Goal: Complete application form: Complete application form

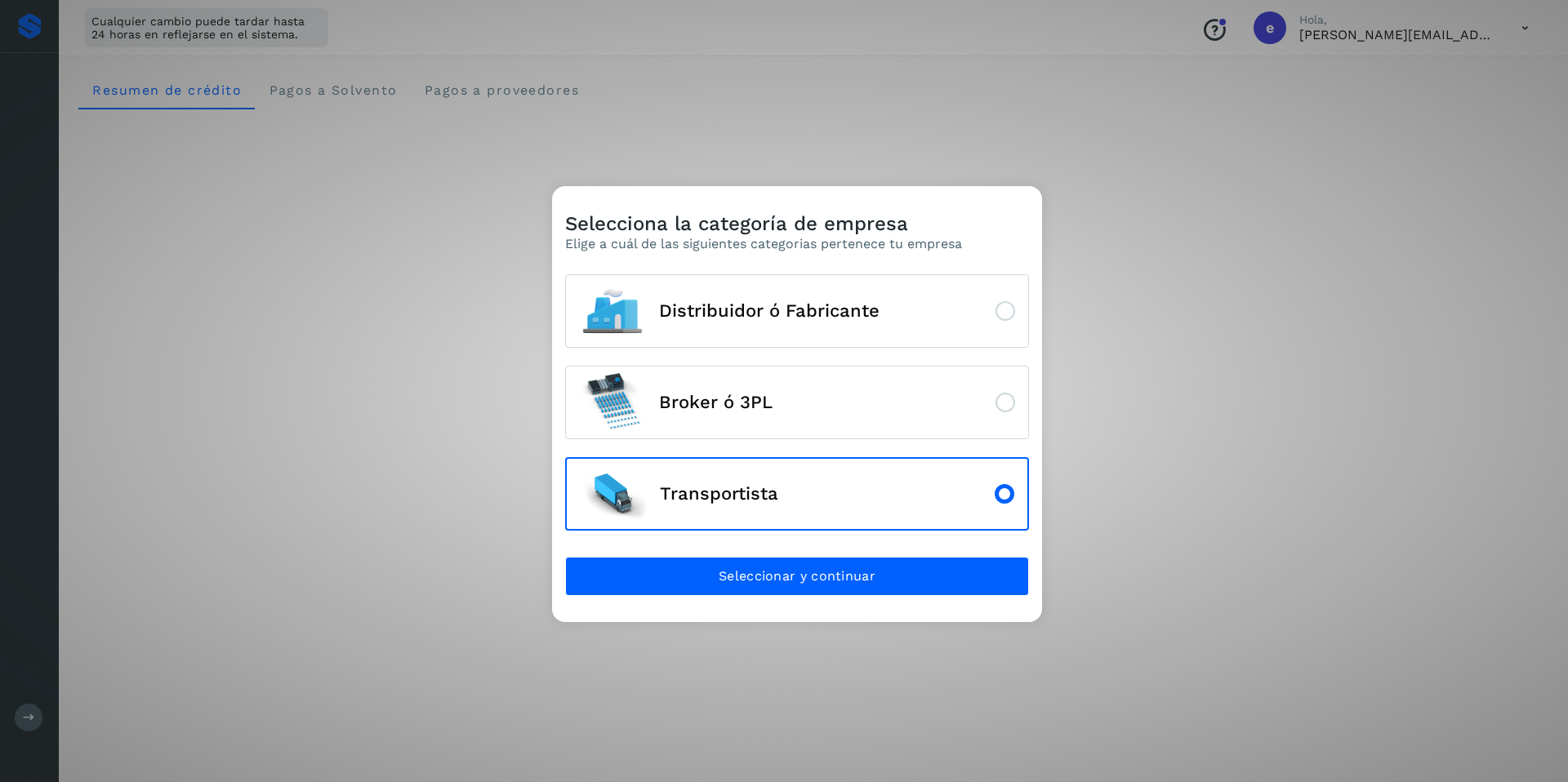
drag, startPoint x: 445, startPoint y: 674, endPoint x: 258, endPoint y: 434, distance: 304.3
click at [445, 673] on div "Selecciona la categoría de empresa Elige a cuál de las siguientes categorias pe…" at bounding box center [784, 391] width 1568 height 782
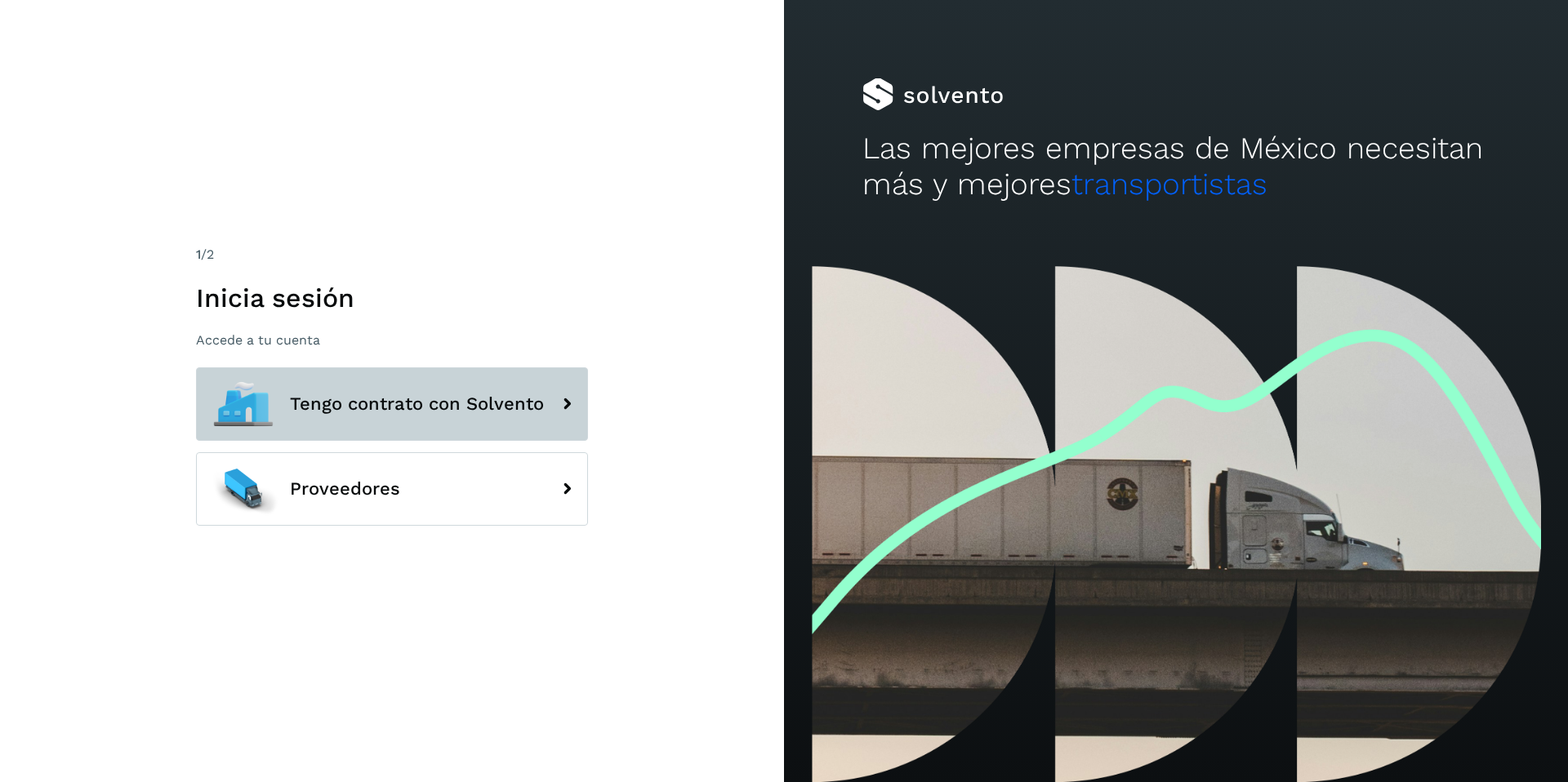
click at [455, 414] on button "Tengo contrato con Solvento" at bounding box center [392, 404] width 392 height 74
click at [387, 394] on span "Tengo contrato con Solvento" at bounding box center [416, 403] width 254 height 19
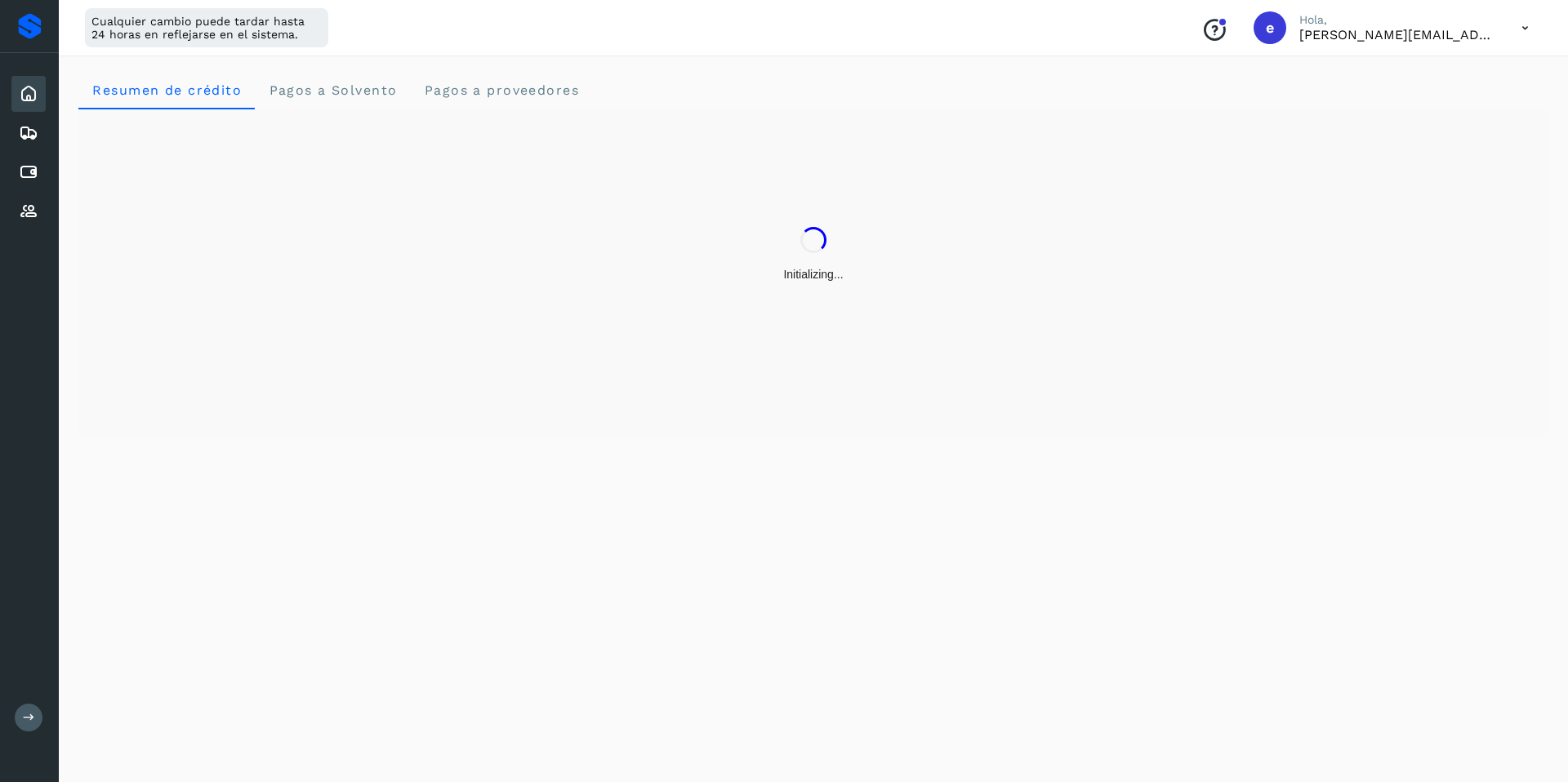
click at [1523, 30] on icon at bounding box center [1526, 28] width 33 height 33
click at [1526, 25] on div at bounding box center [784, 391] width 1568 height 782
click at [1529, 26] on icon at bounding box center [1526, 28] width 33 height 33
click at [1466, 105] on div "Cerrar sesión" at bounding box center [1444, 105] width 195 height 31
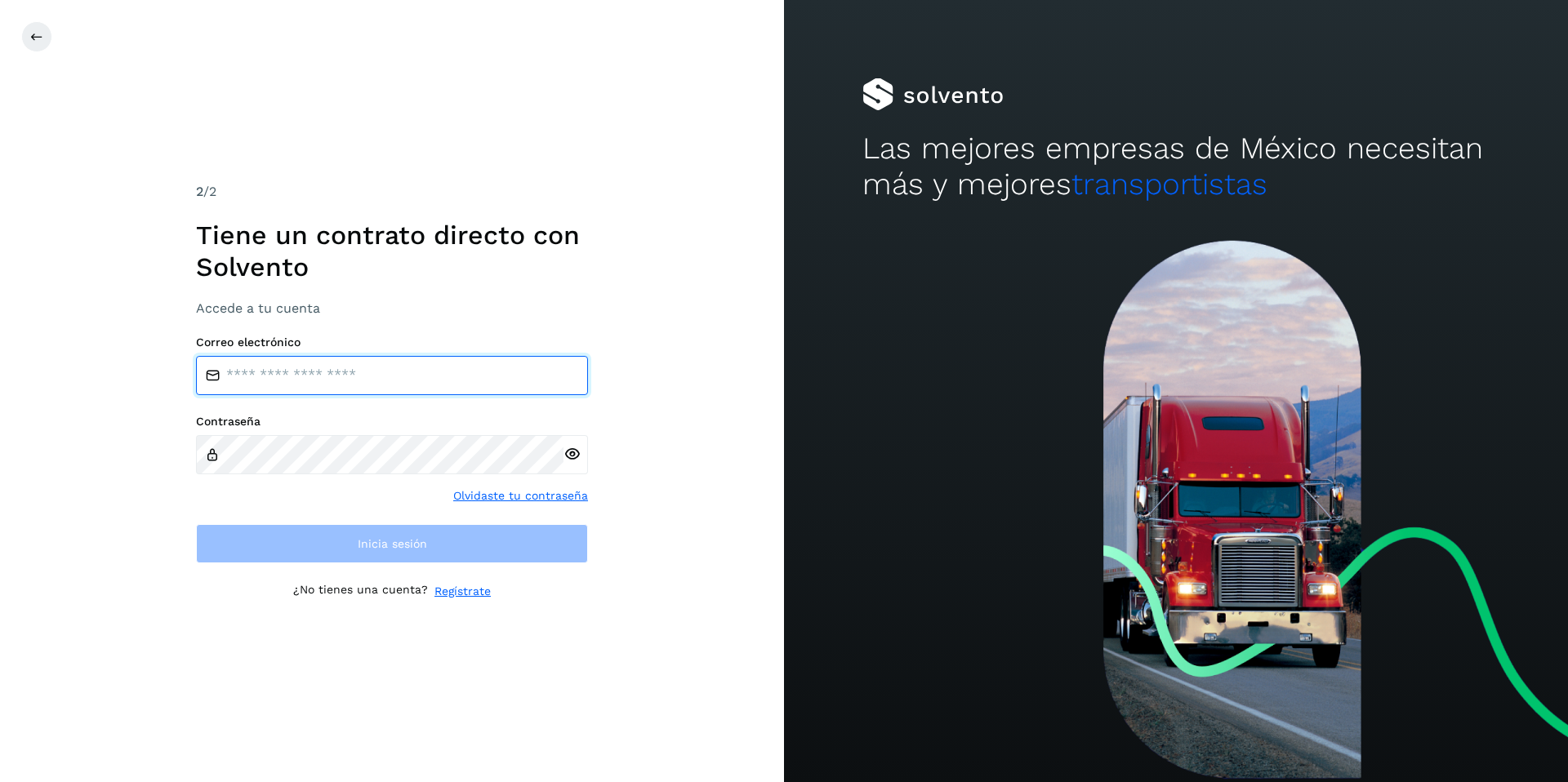
click at [444, 364] on input "email" at bounding box center [392, 376] width 392 height 39
type input "**********"
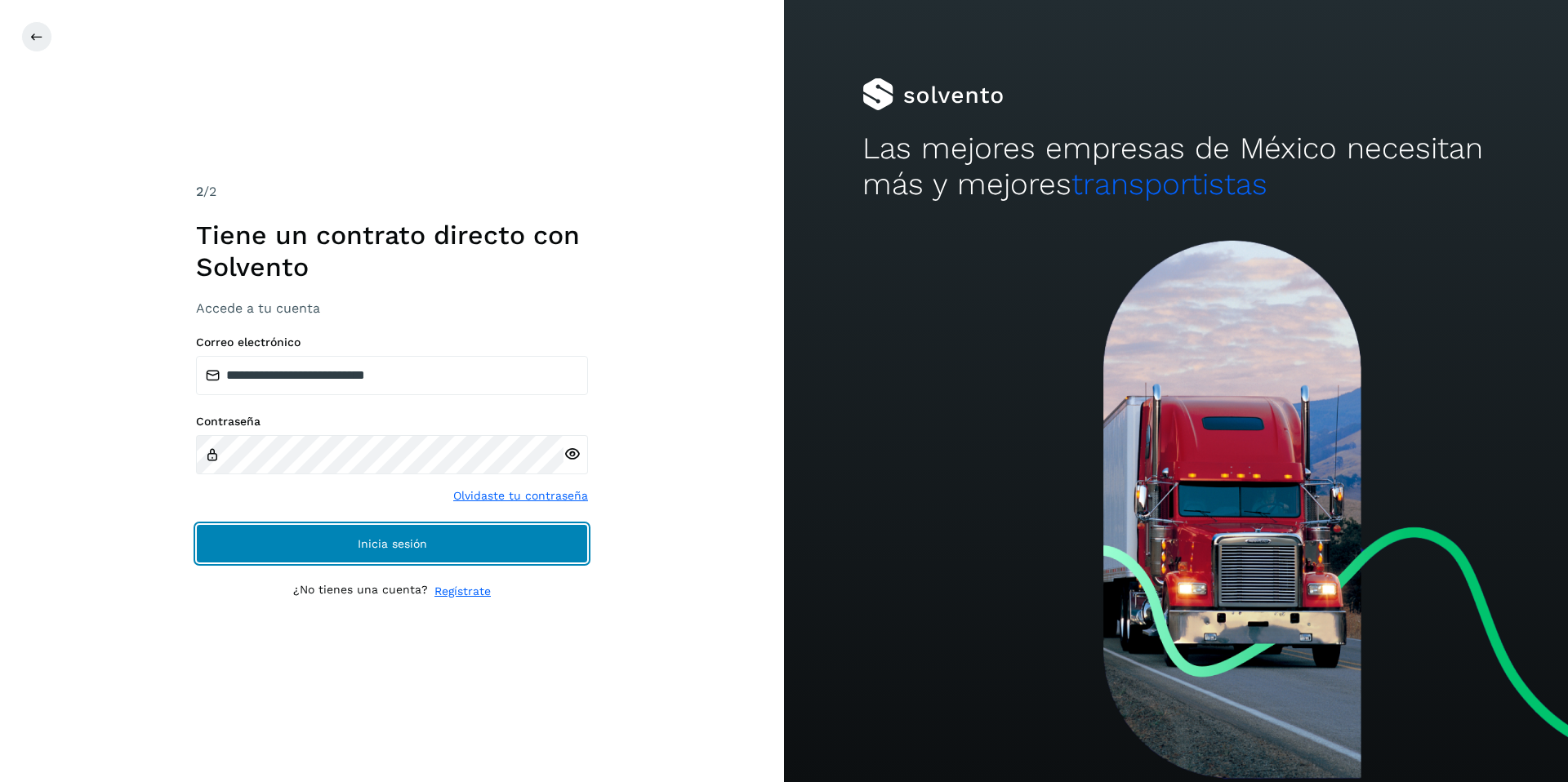
click at [344, 541] on button "Inicia sesión" at bounding box center [392, 544] width 392 height 39
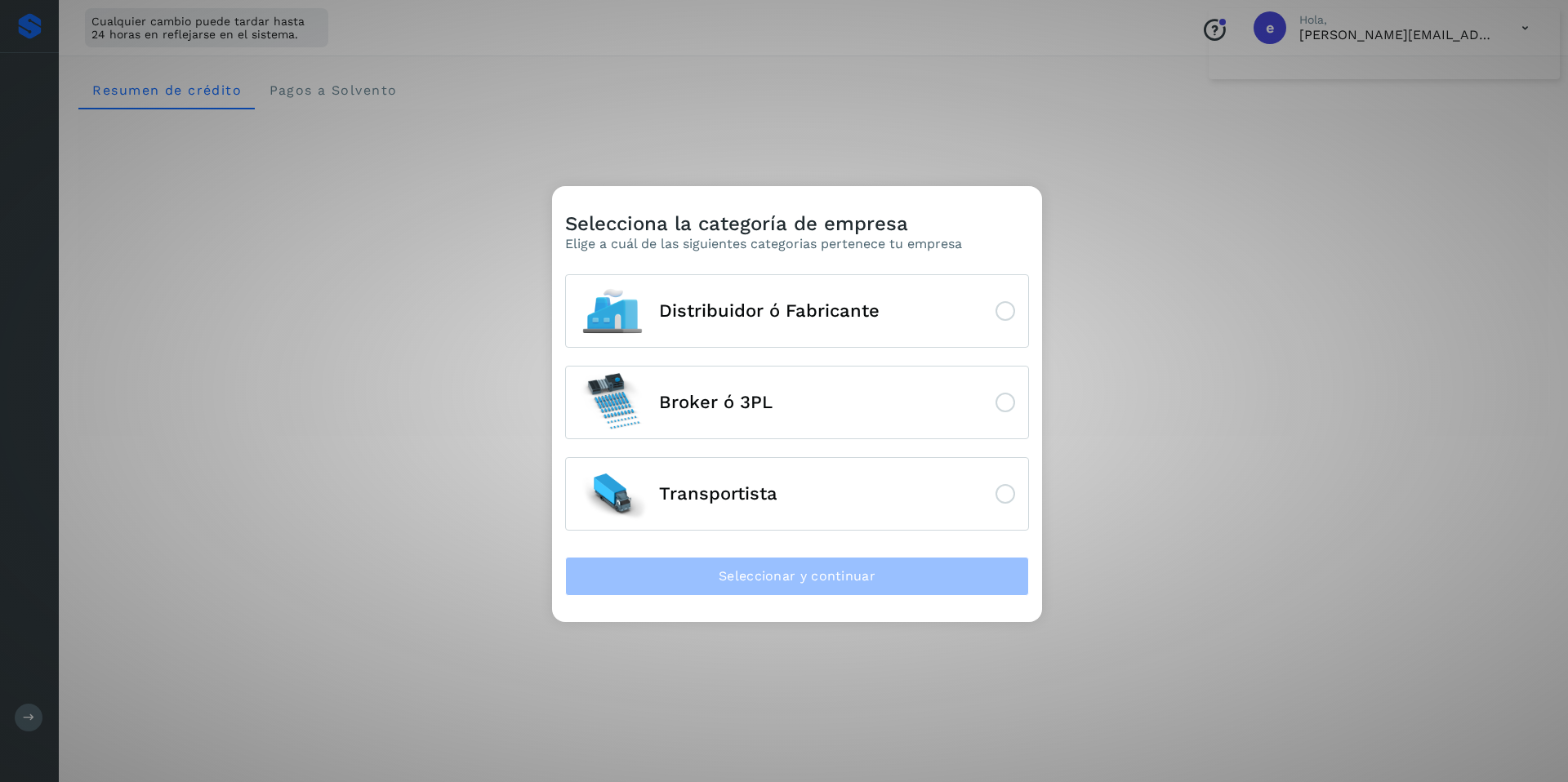
click at [357, 229] on div "Selecciona la categoría de empresa Elige a cuál de las siguientes categorias pe…" at bounding box center [784, 391] width 1568 height 782
click at [968, 666] on div "Selecciona la categoría de empresa Elige a cuál de las siguientes categorias pe…" at bounding box center [784, 391] width 1568 height 782
click at [1003, 499] on icon at bounding box center [1005, 494] width 19 height 19
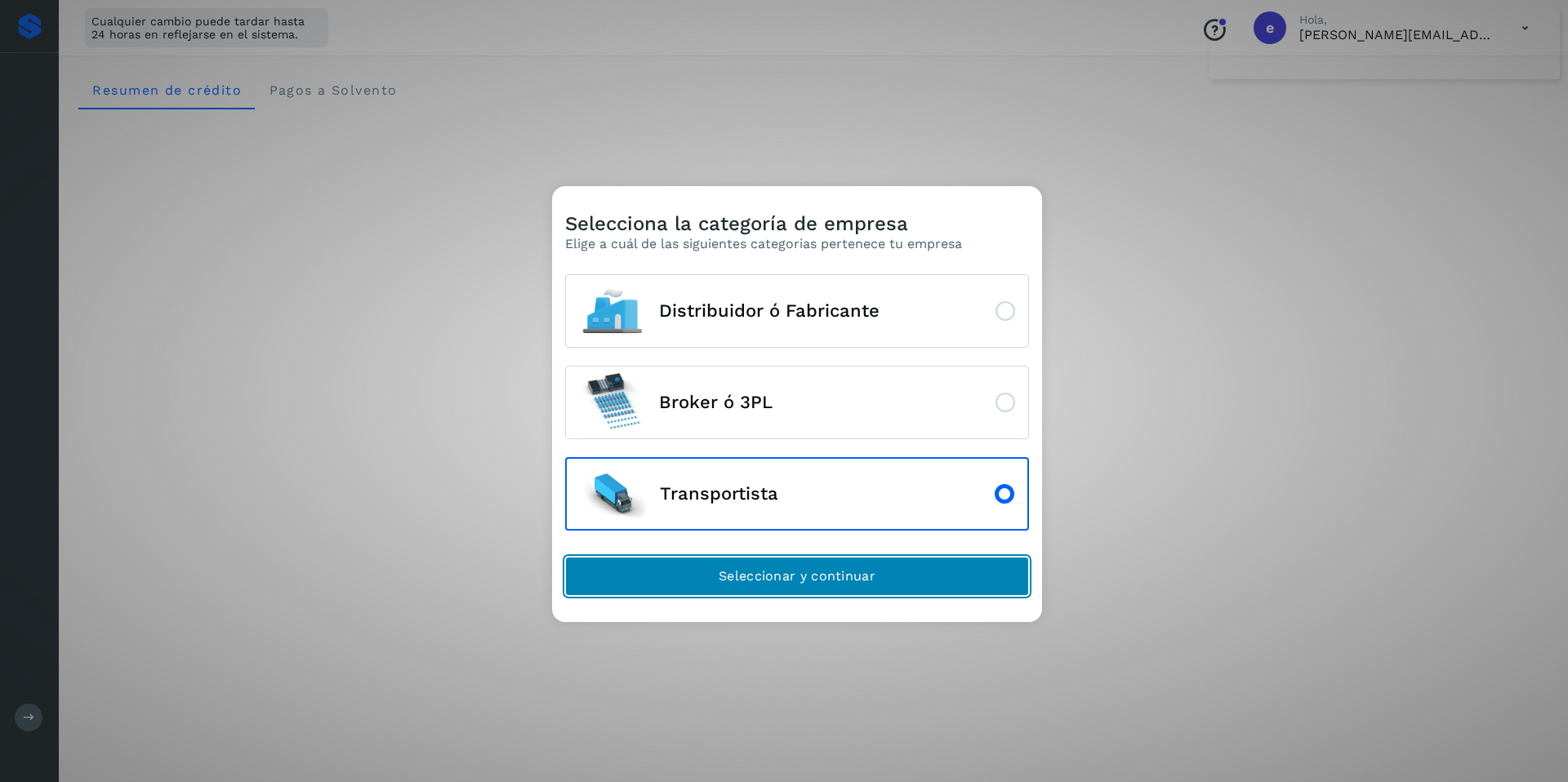
click at [874, 570] on span "Seleccionar y continuar" at bounding box center [797, 576] width 157 height 18
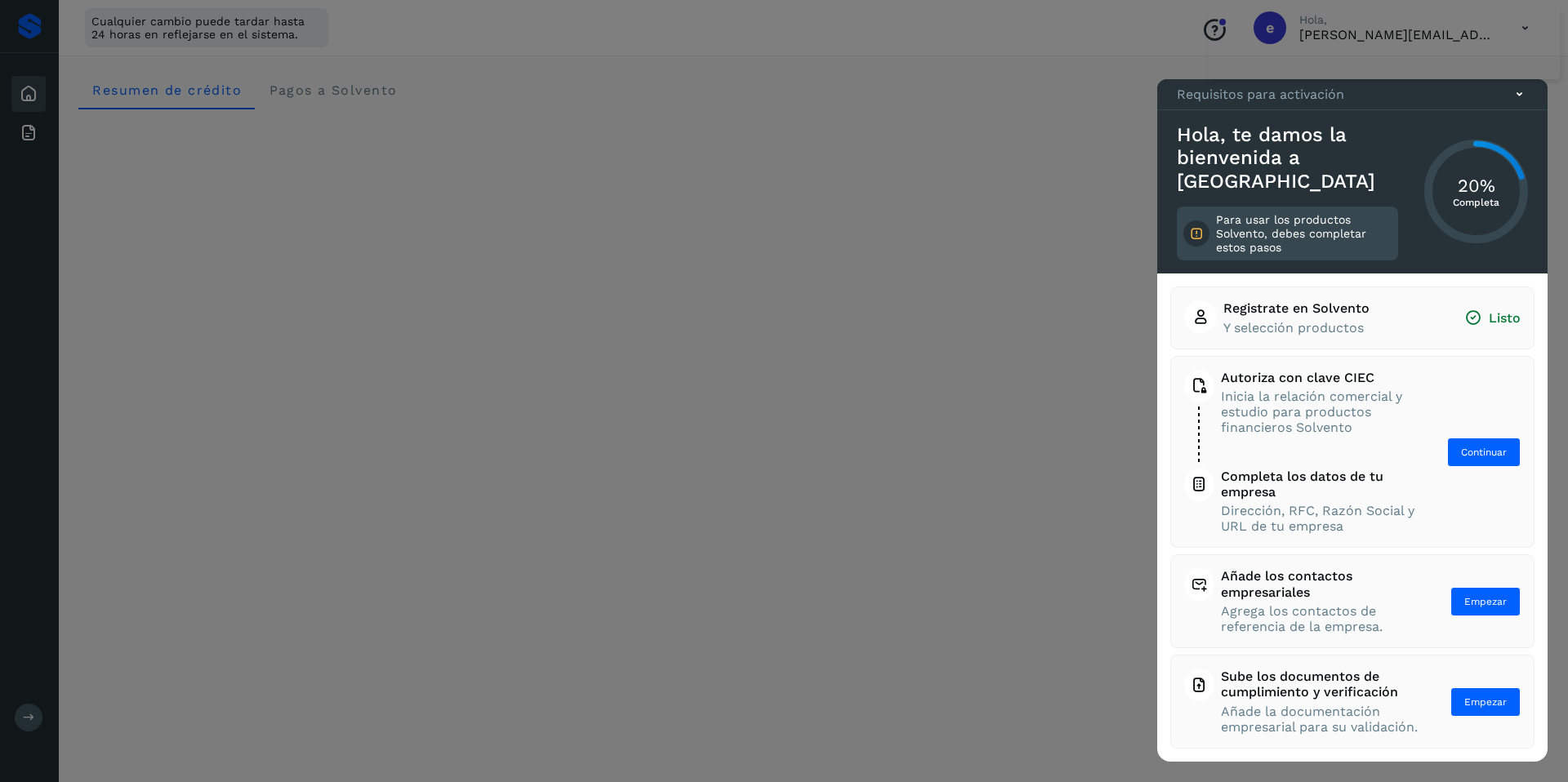
click at [1521, 102] on icon at bounding box center [1519, 94] width 18 height 18
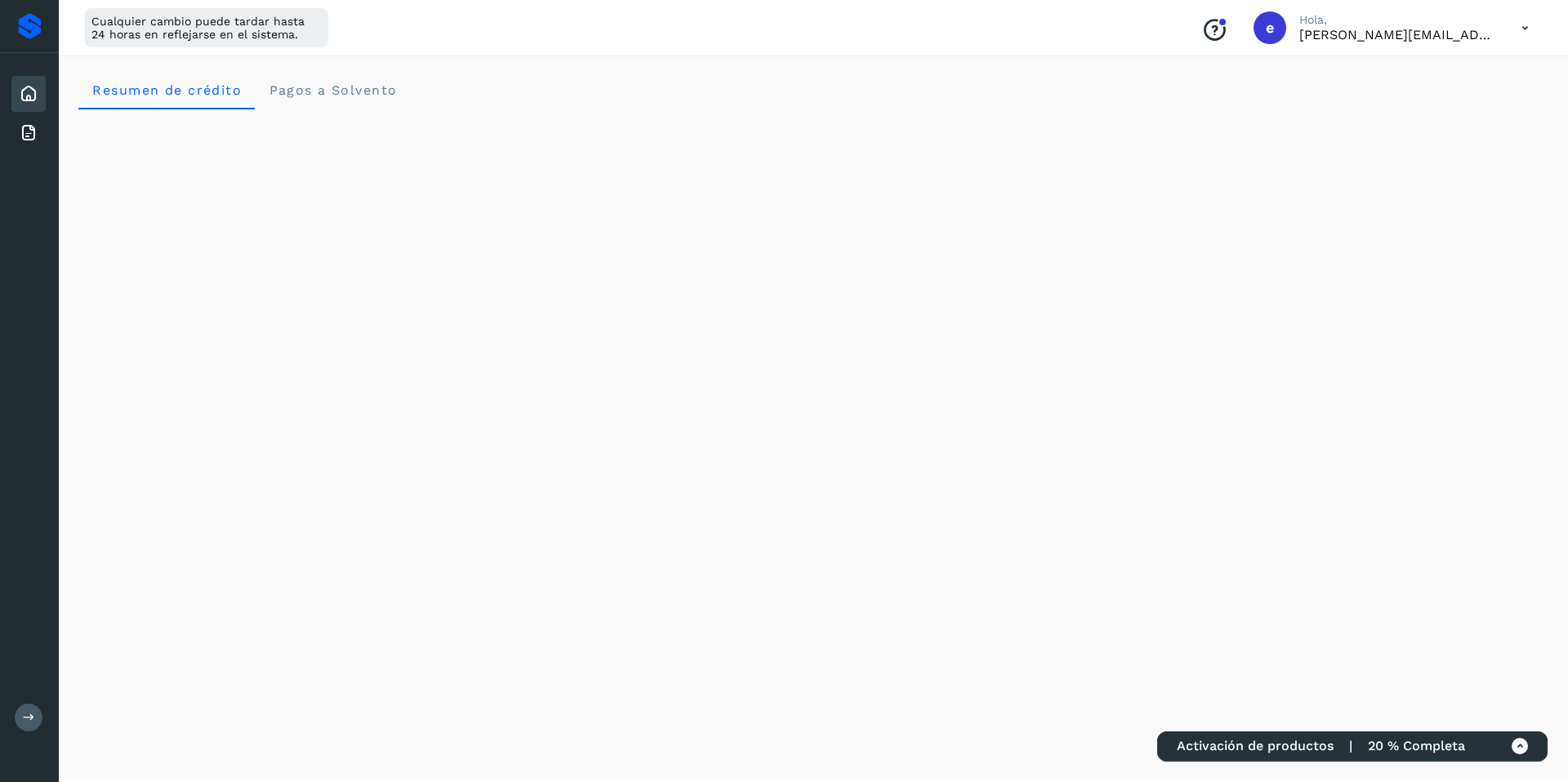
click at [1527, 26] on icon at bounding box center [1526, 28] width 33 height 33
click at [1375, 115] on div "Cerrar sesión" at bounding box center [1444, 105] width 195 height 31
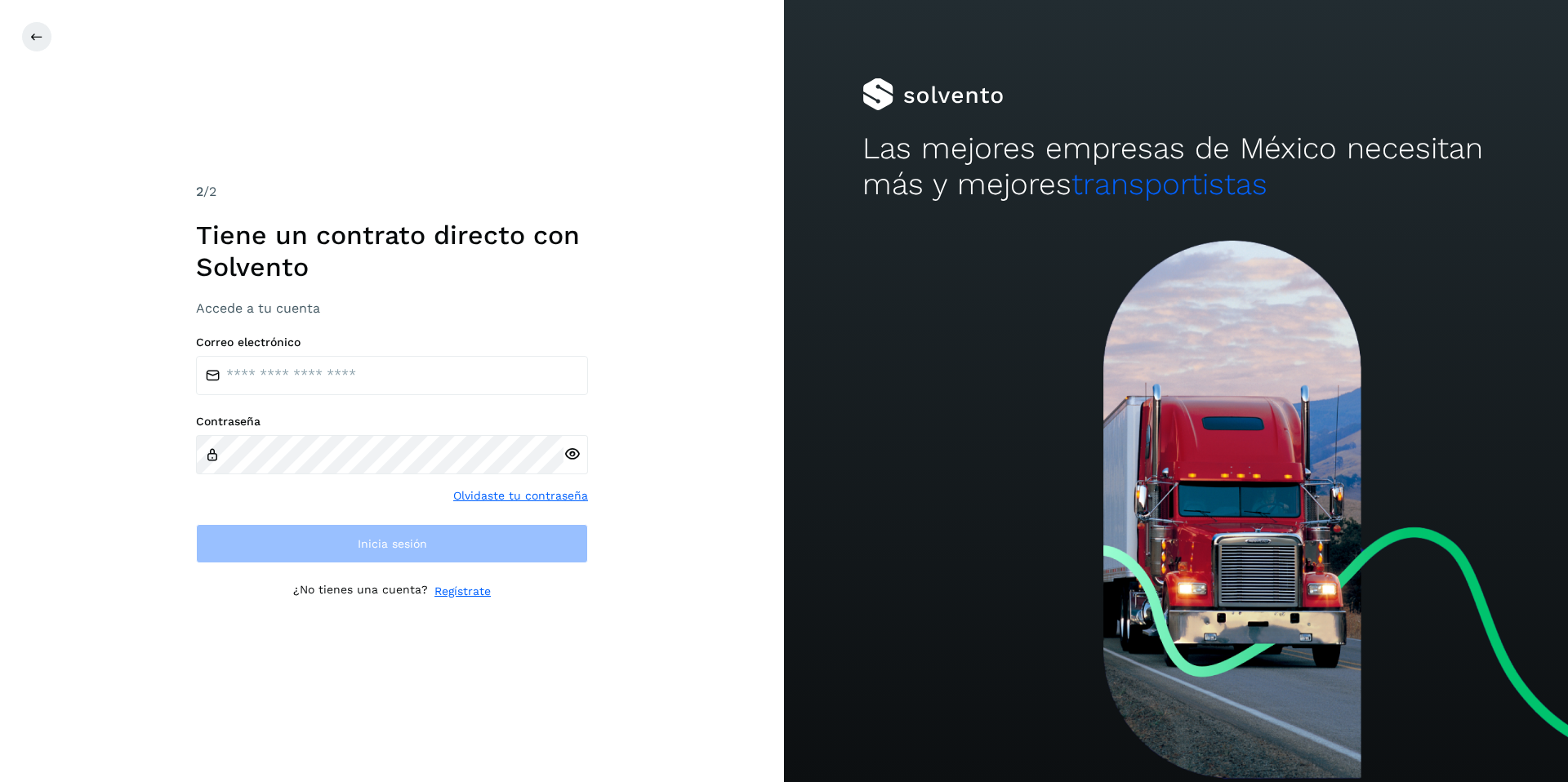
click at [425, 350] on div "Correo electrónico" at bounding box center [392, 366] width 392 height 60
click at [414, 371] on input "email" at bounding box center [392, 376] width 392 height 39
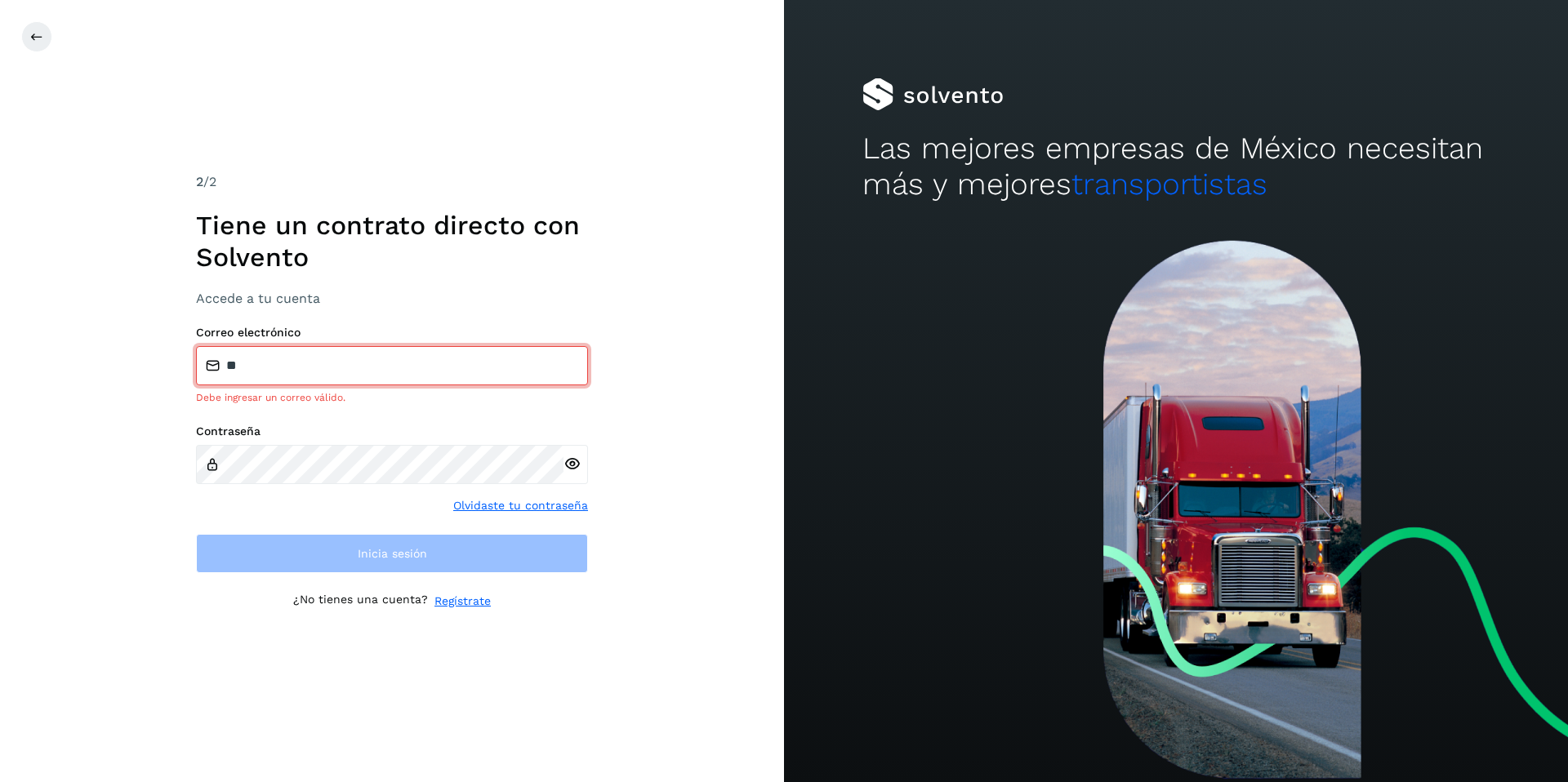
type input "**********"
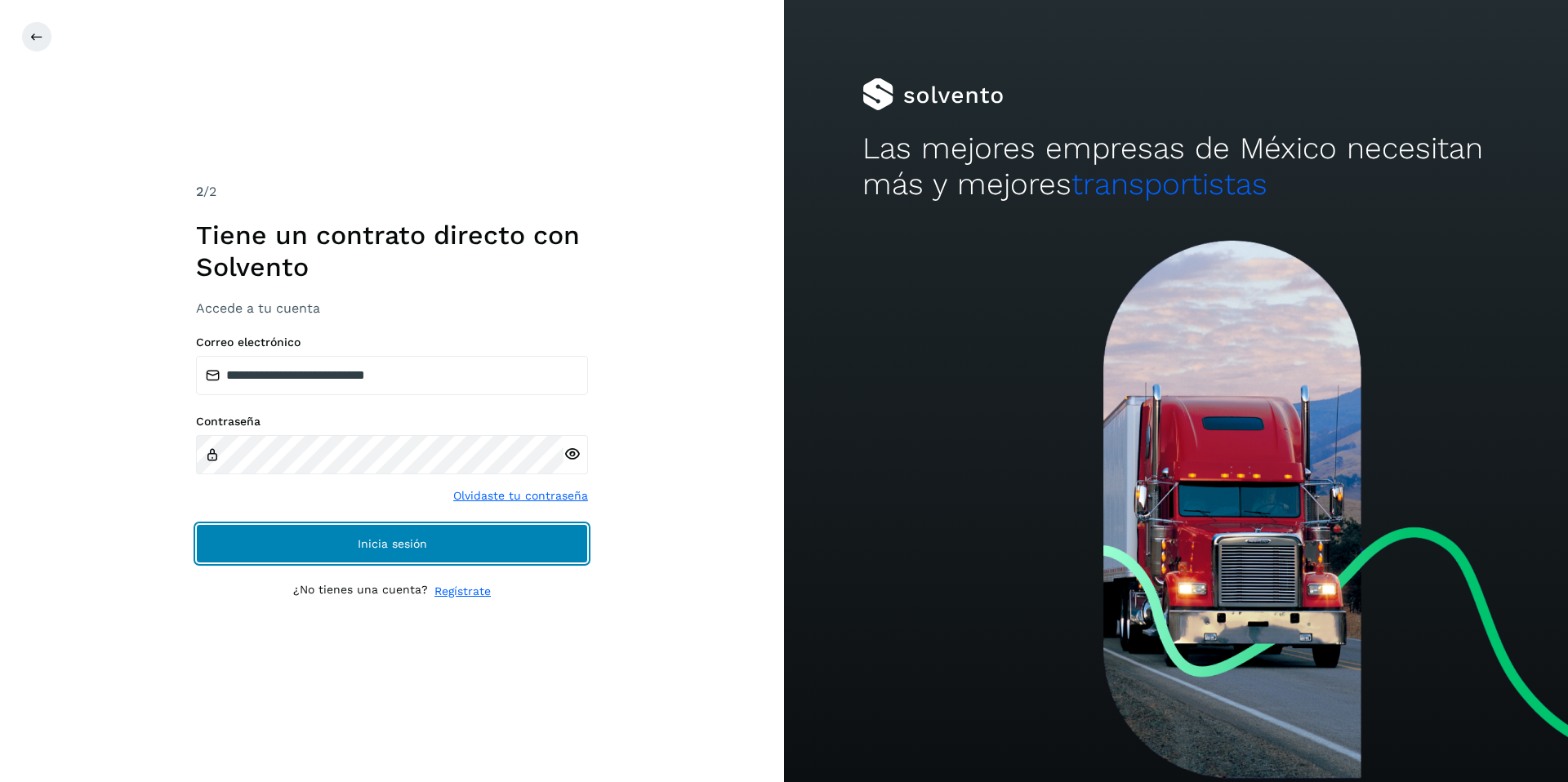
click at [505, 544] on button "Inicia sesión" at bounding box center [392, 544] width 392 height 39
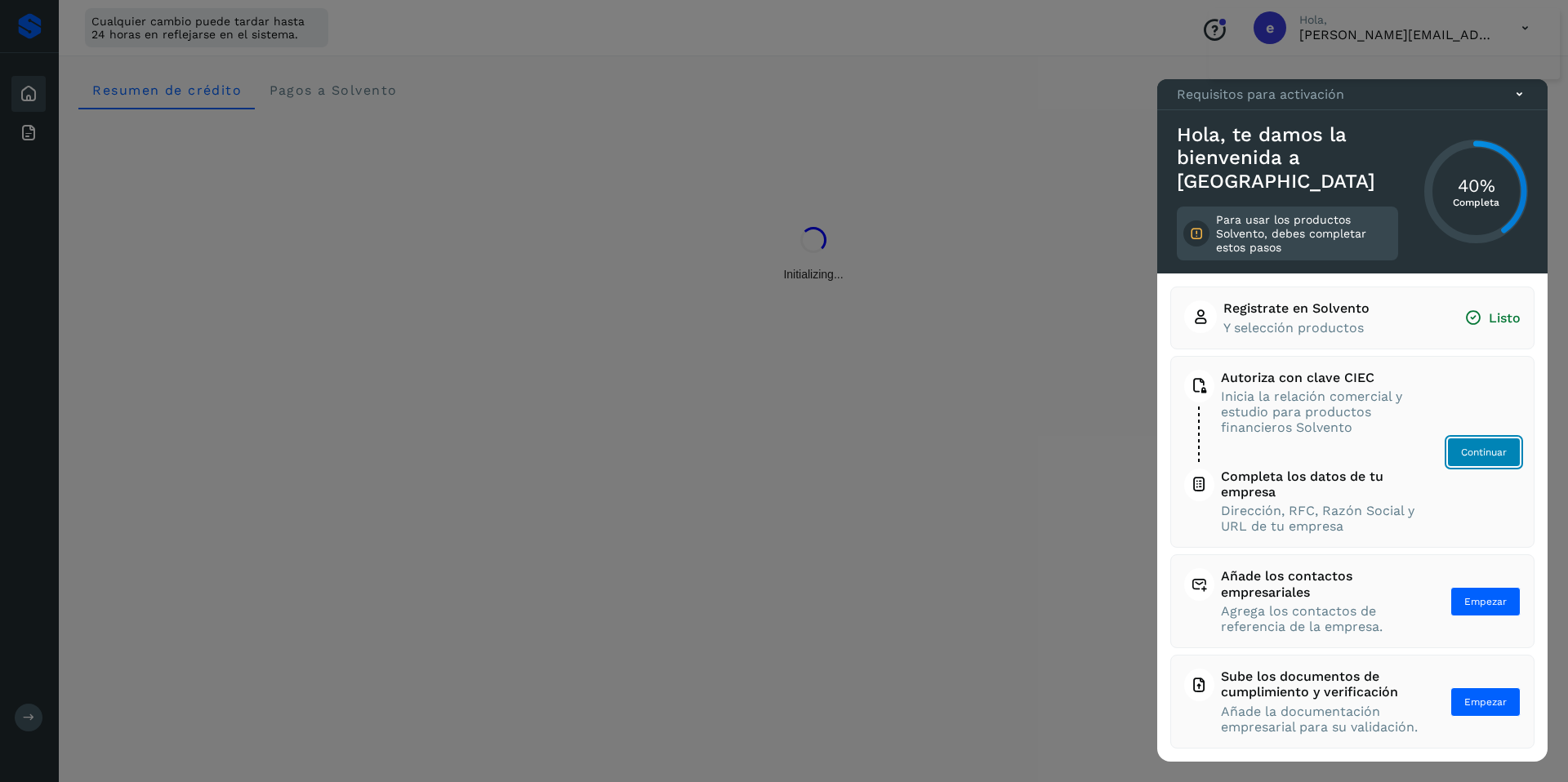
click at [1483, 453] on span "Continuar" at bounding box center [1484, 452] width 46 height 15
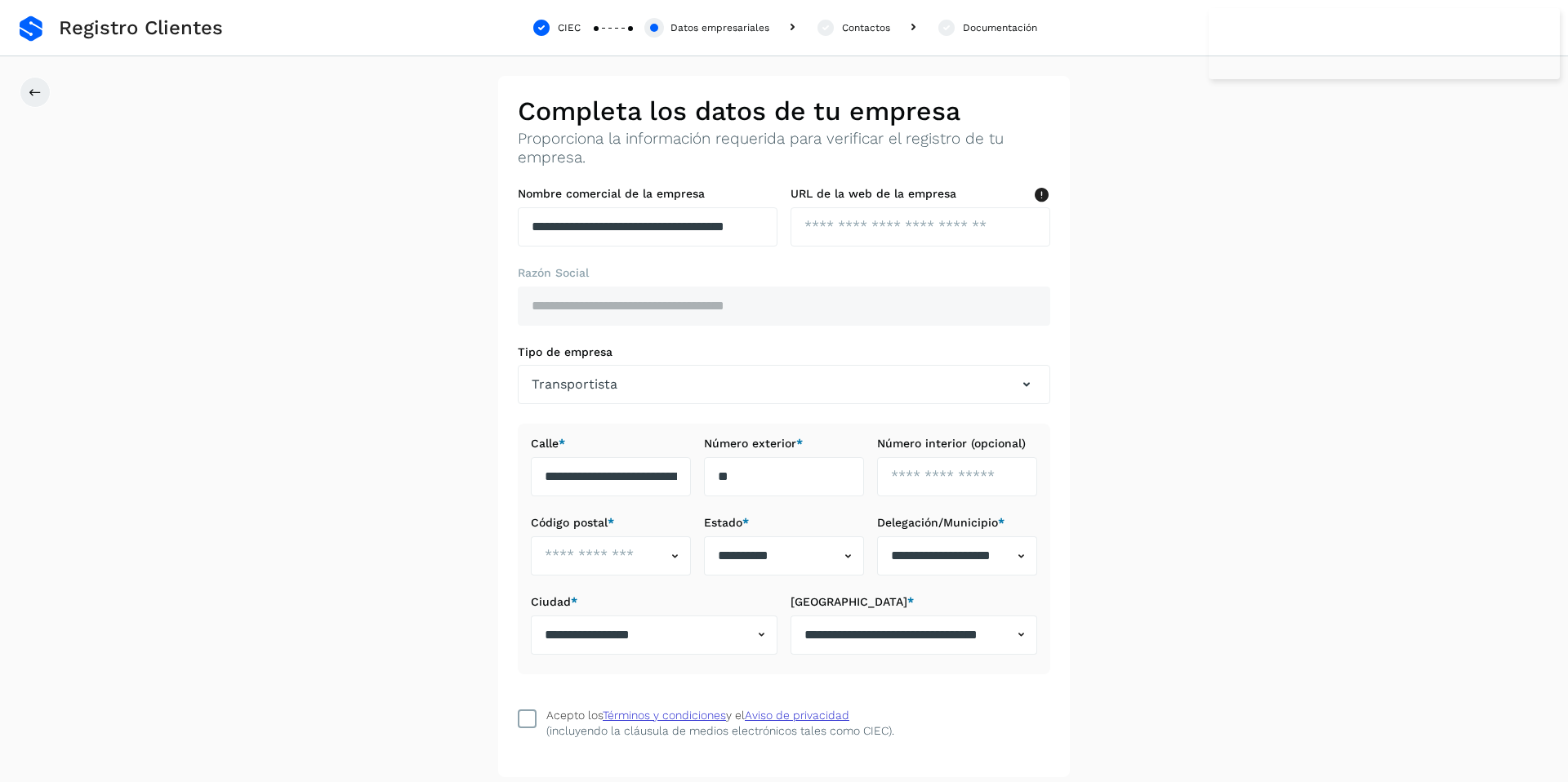
click at [526, 716] on icon at bounding box center [528, 719] width 17 height 17
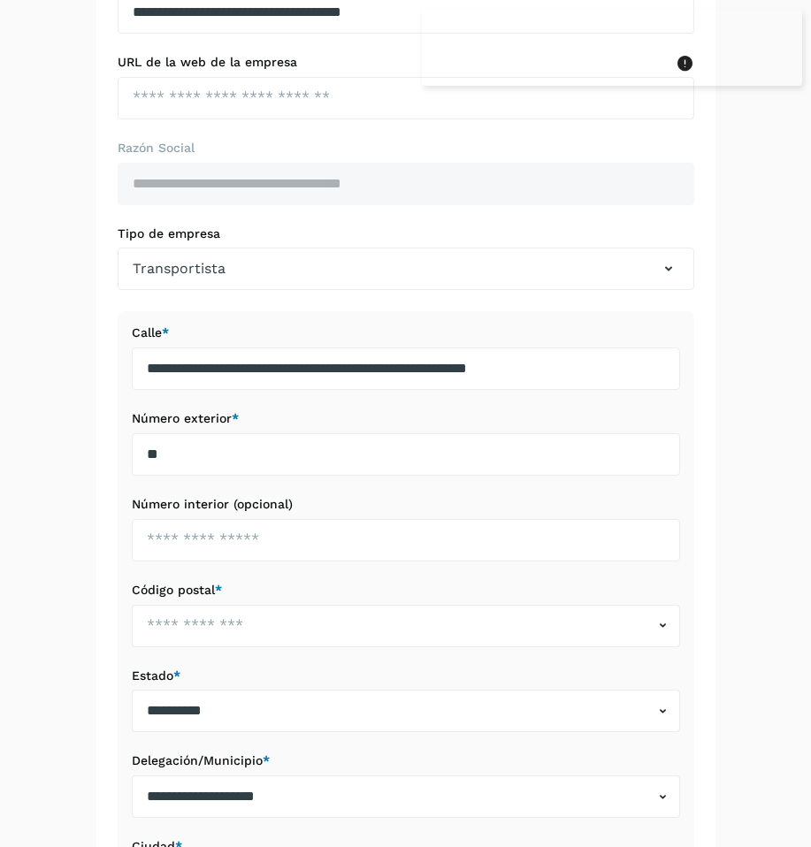
scroll to position [545, 0]
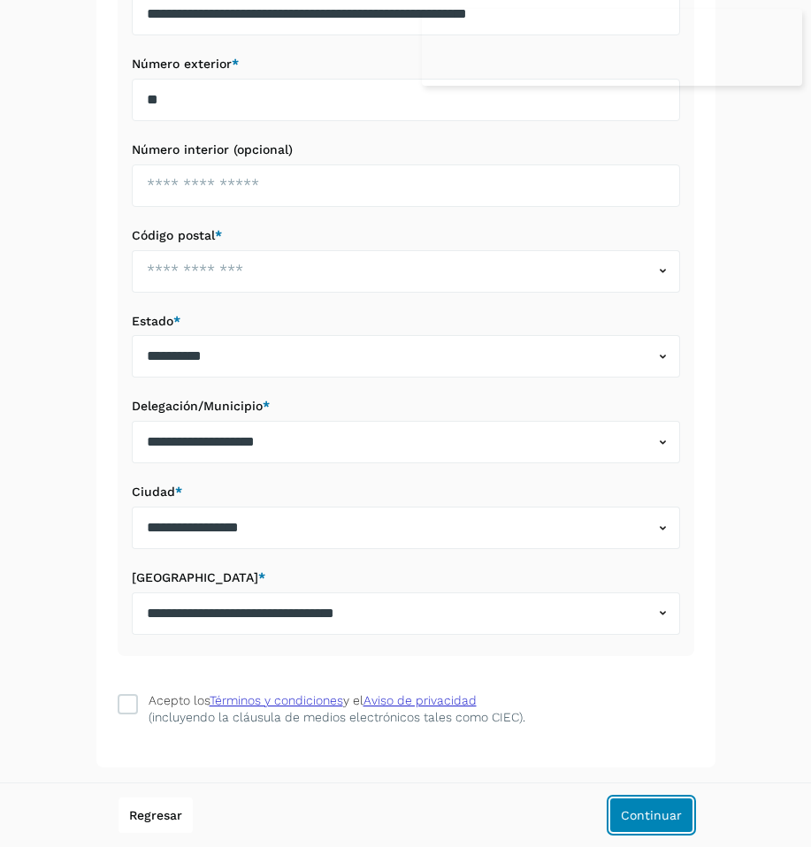
click at [632, 819] on span "Continuar" at bounding box center [651, 815] width 61 height 12
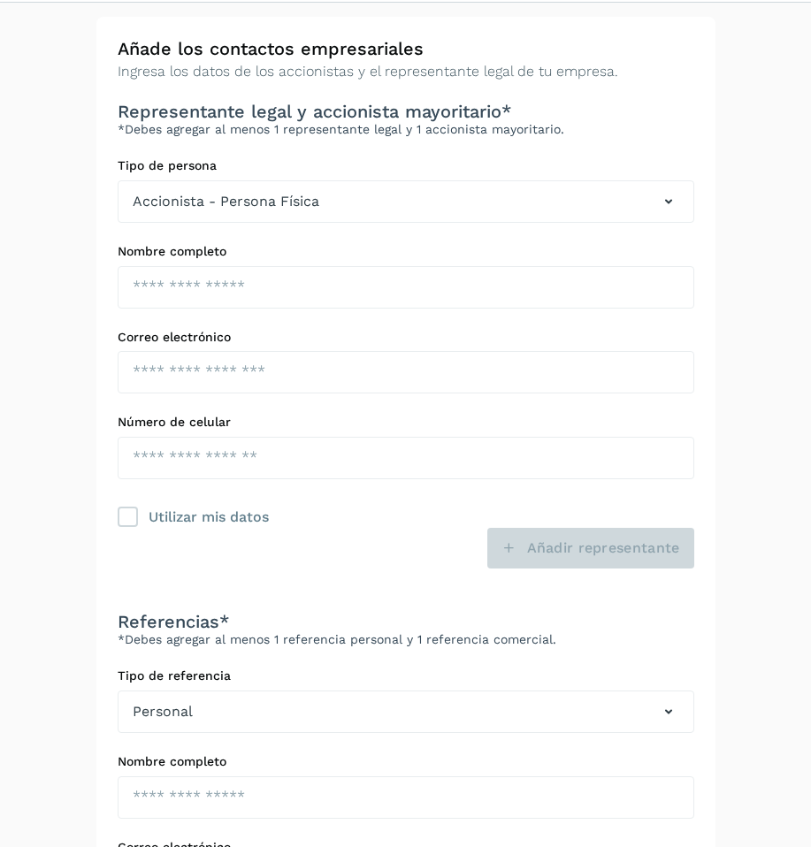
scroll to position [388, 0]
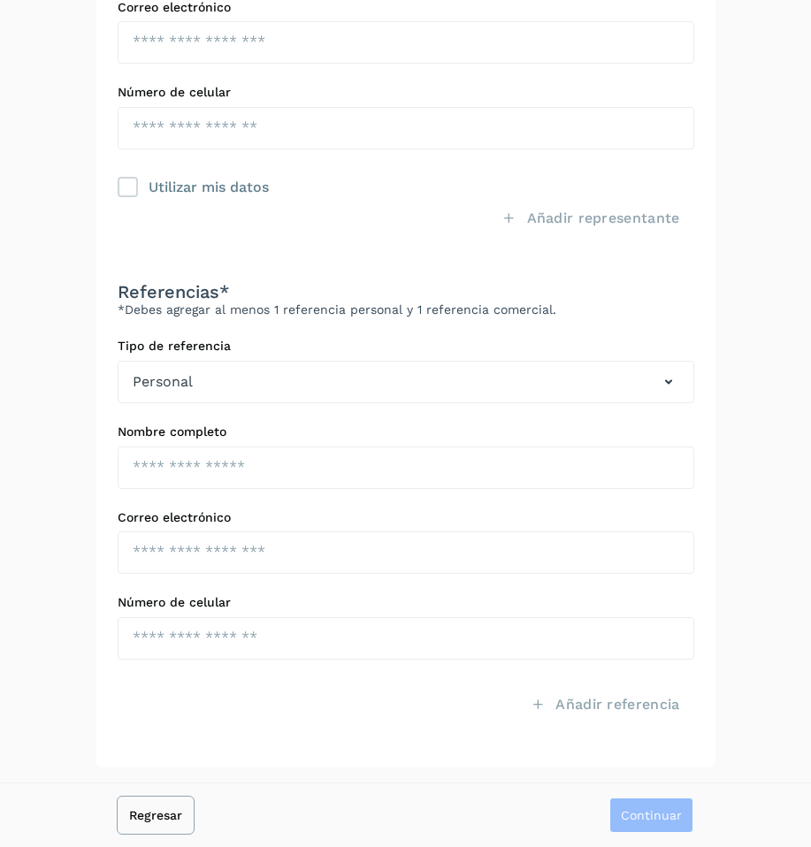
click at [153, 816] on span "Regresar" at bounding box center [155, 815] width 53 height 12
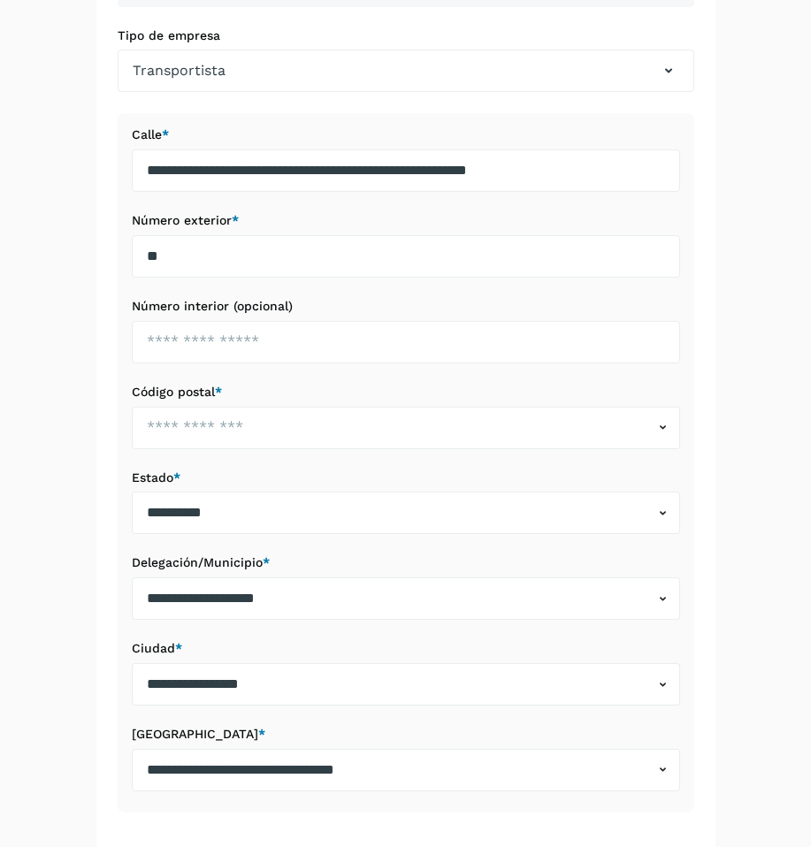
scroll to position [545, 0]
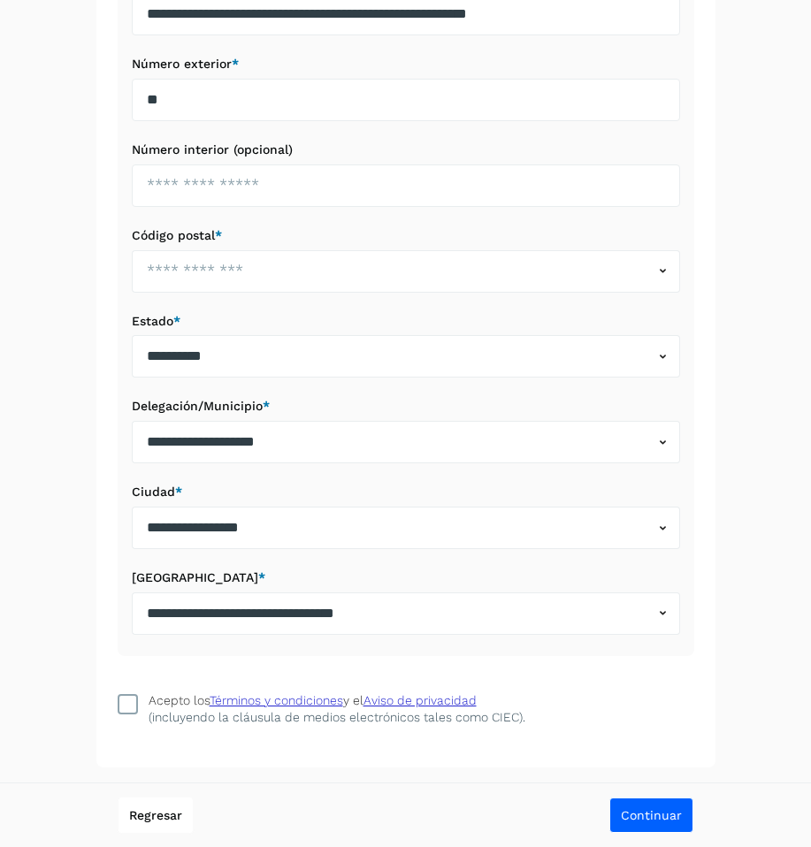
click at [127, 701] on icon at bounding box center [128, 704] width 18 height 18
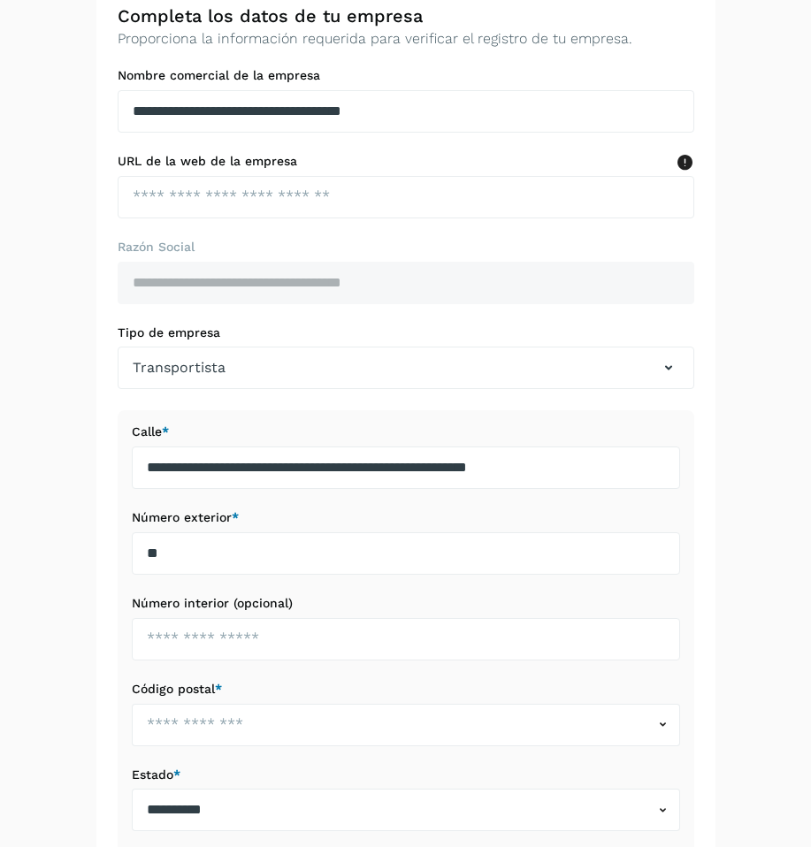
scroll to position [77, 0]
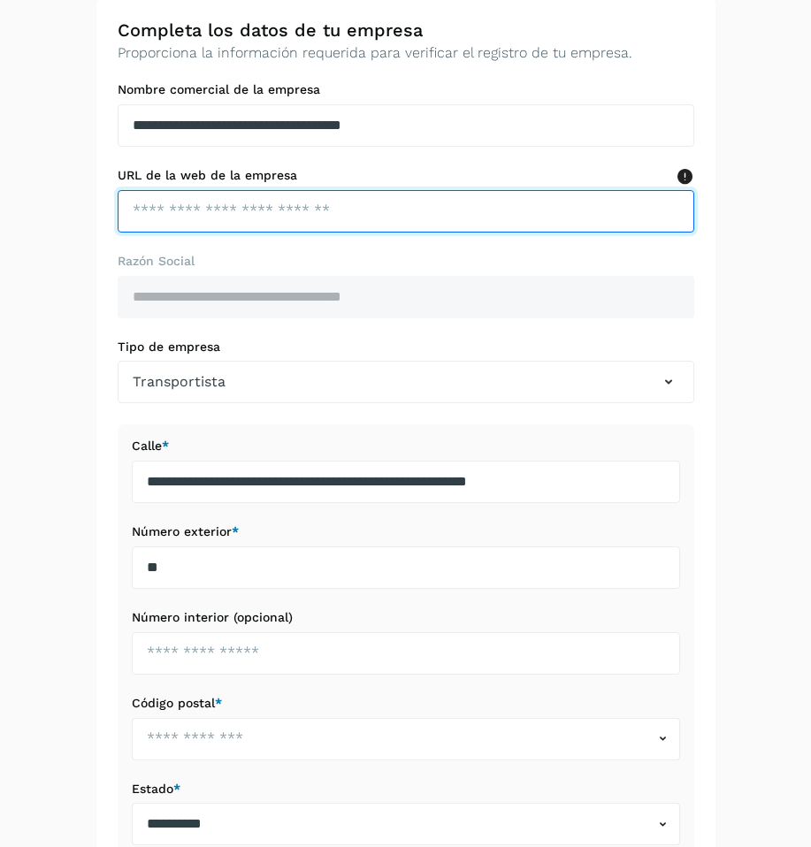
click at [327, 209] on input "text" at bounding box center [406, 211] width 577 height 42
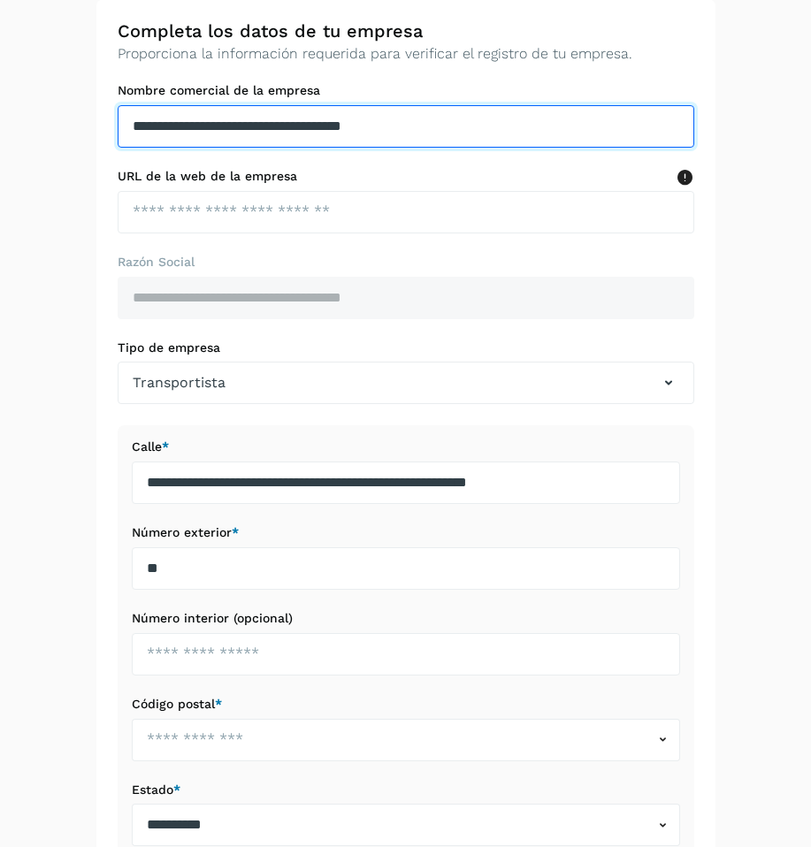
click at [140, 123] on input "**********" at bounding box center [406, 126] width 577 height 42
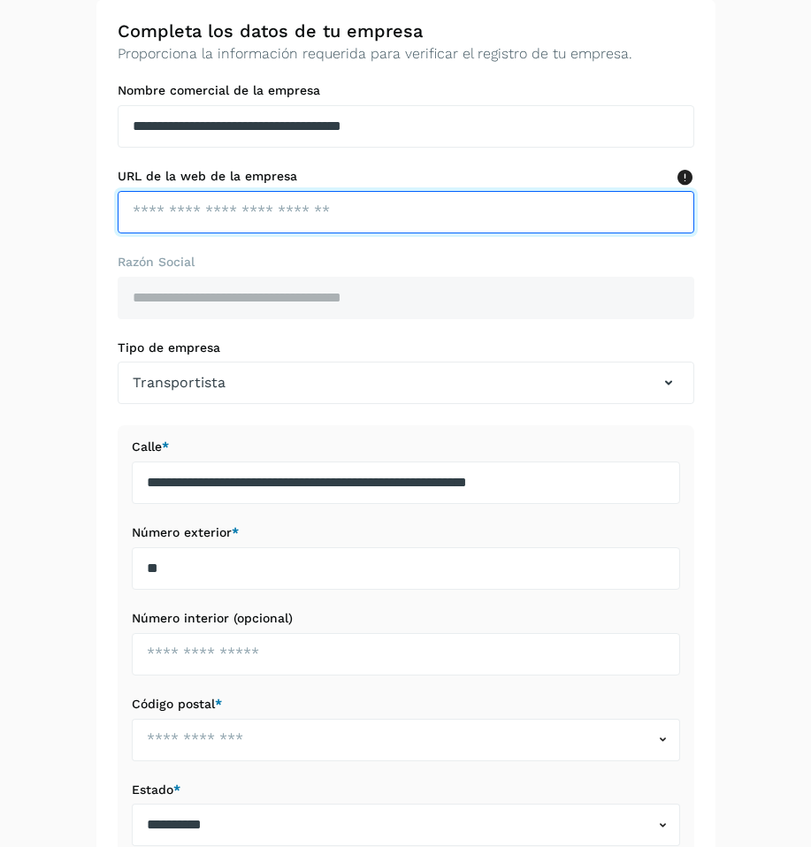
drag, startPoint x: 178, startPoint y: 210, endPoint x: 186, endPoint y: 214, distance: 9.1
click at [179, 210] on input "text" at bounding box center [406, 212] width 577 height 42
click at [187, 211] on input "**********" at bounding box center [406, 212] width 577 height 42
drag, startPoint x: 187, startPoint y: 211, endPoint x: 238, endPoint y: 233, distance: 55.5
click at [191, 214] on input "**********" at bounding box center [406, 212] width 577 height 42
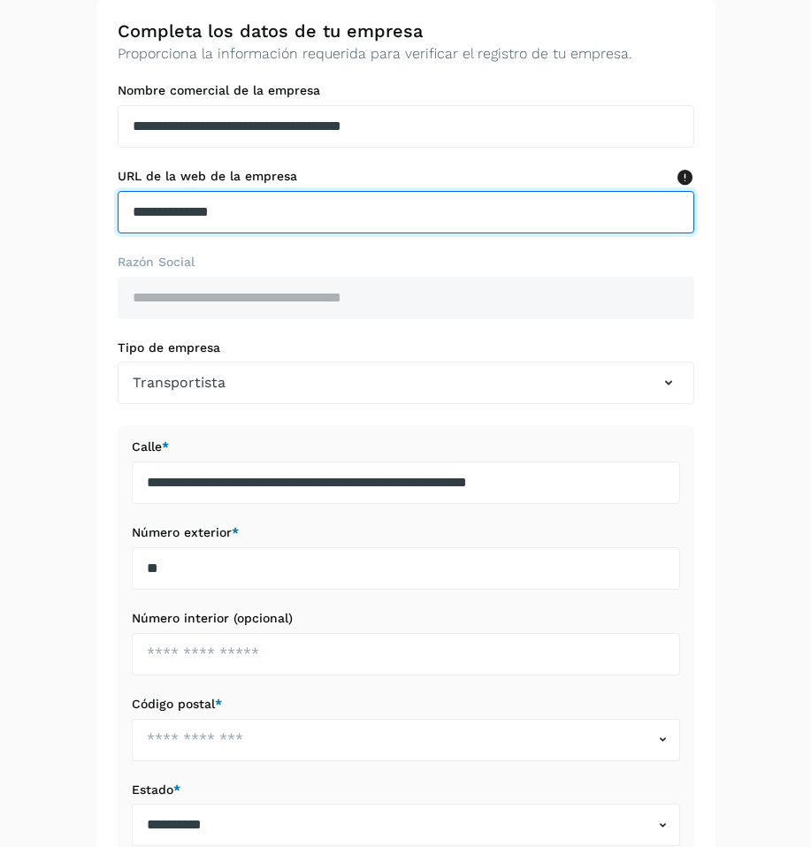
paste input "text"
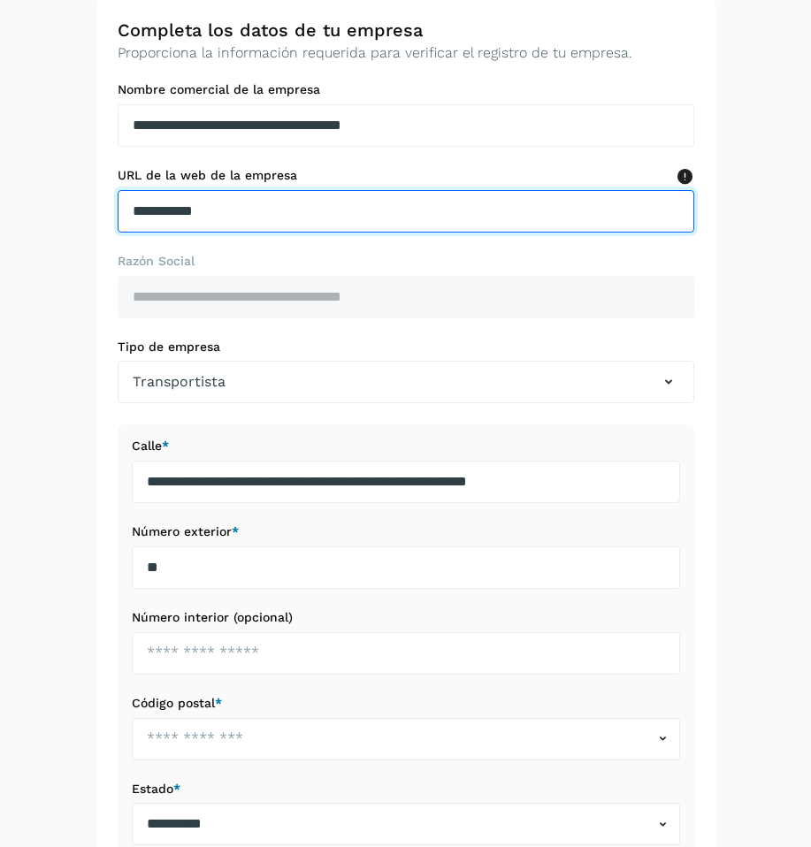
scroll to position [545, 0]
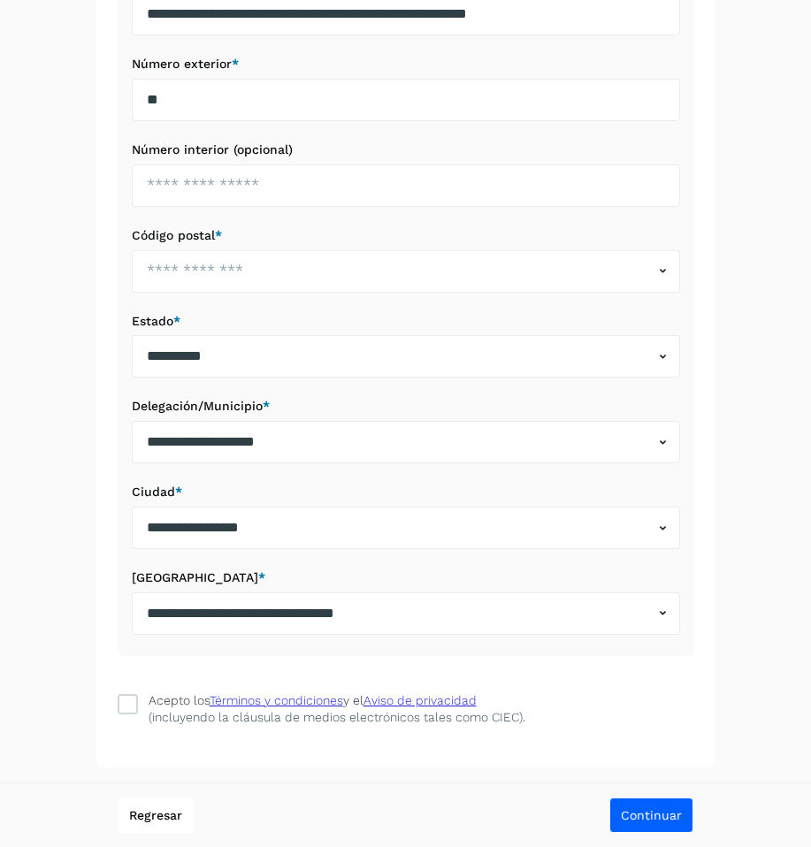
type input "**********"
click at [677, 810] on span "Continuar" at bounding box center [651, 815] width 61 height 12
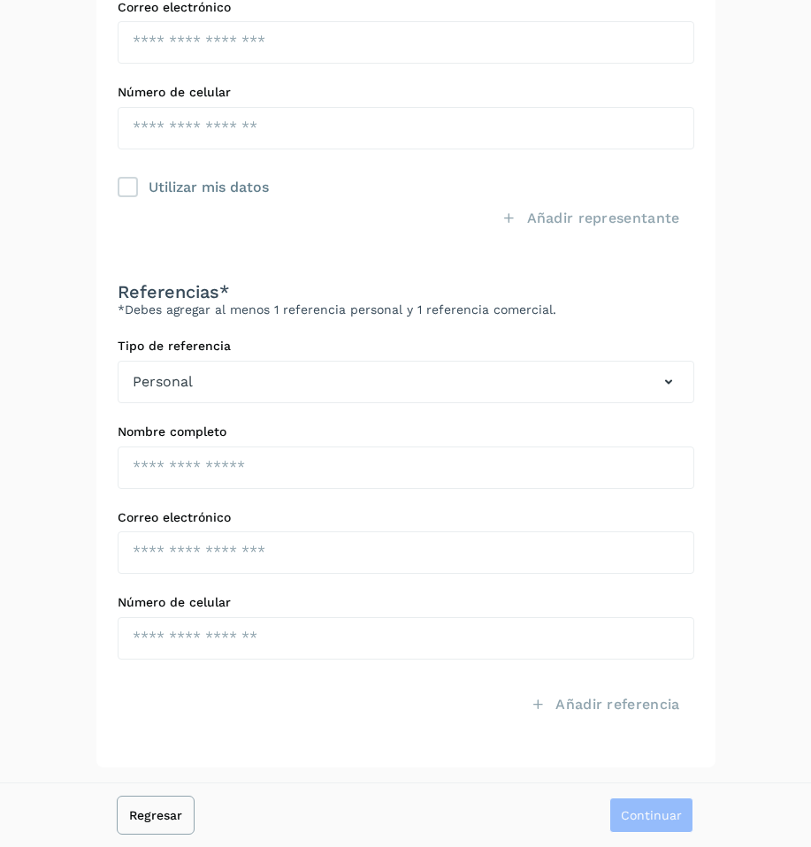
click at [164, 813] on span "Regresar" at bounding box center [155, 815] width 53 height 12
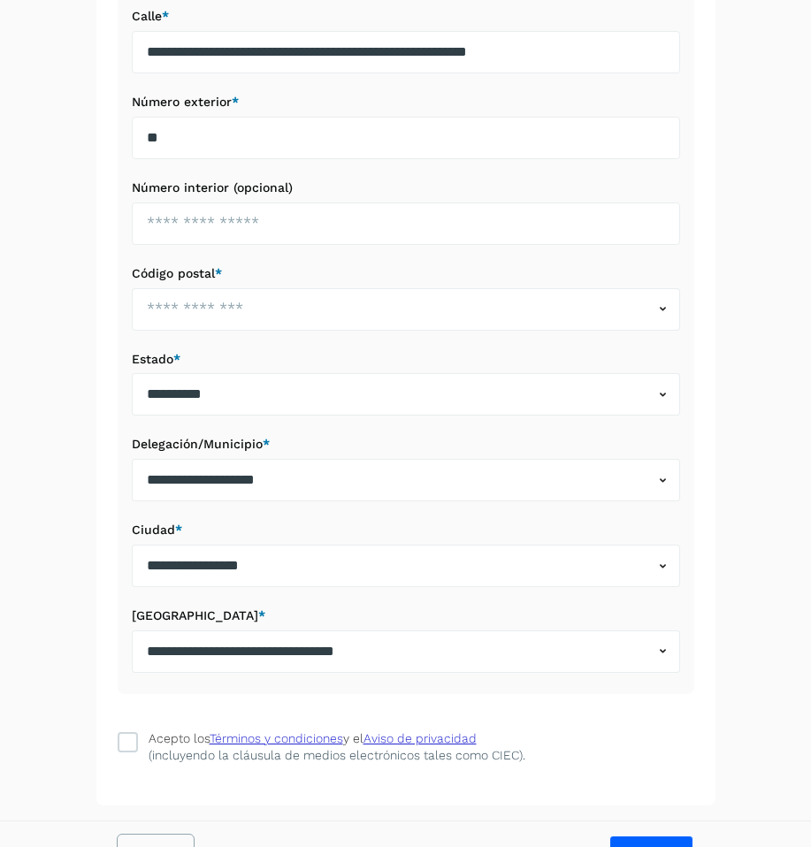
scroll to position [545, 0]
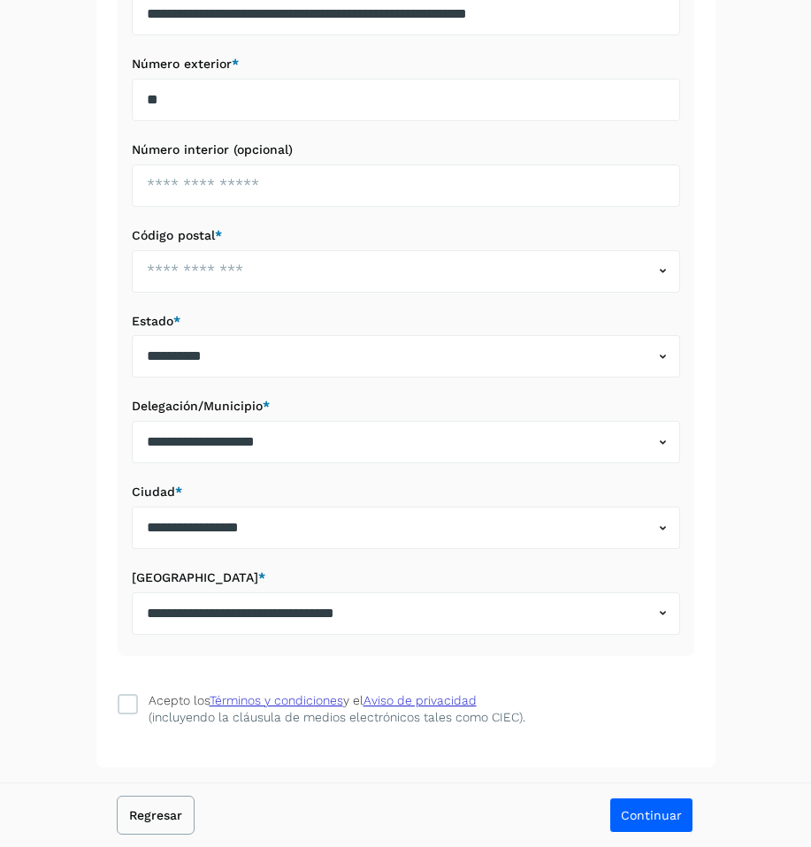
click at [146, 821] on span "Regresar" at bounding box center [155, 815] width 53 height 12
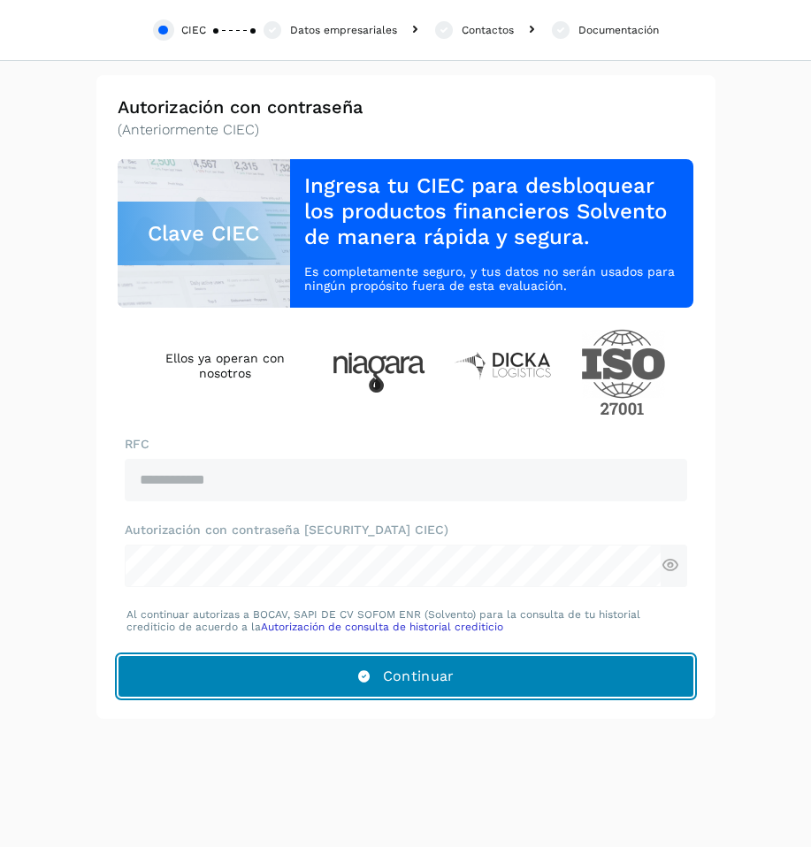
click at [377, 692] on button "Continuar" at bounding box center [406, 676] width 577 height 42
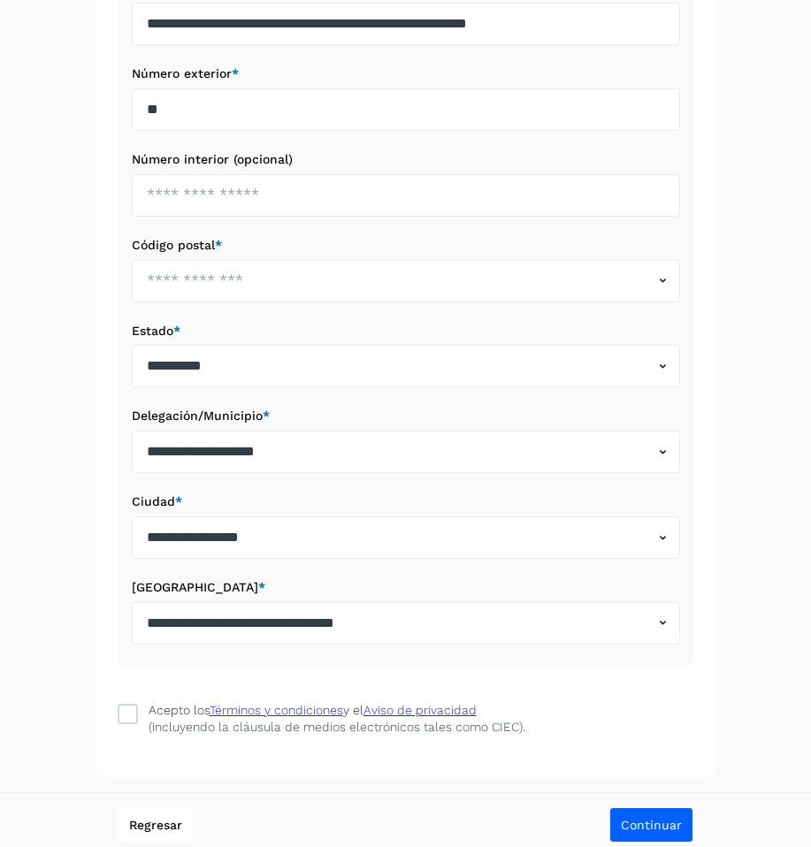
scroll to position [545, 0]
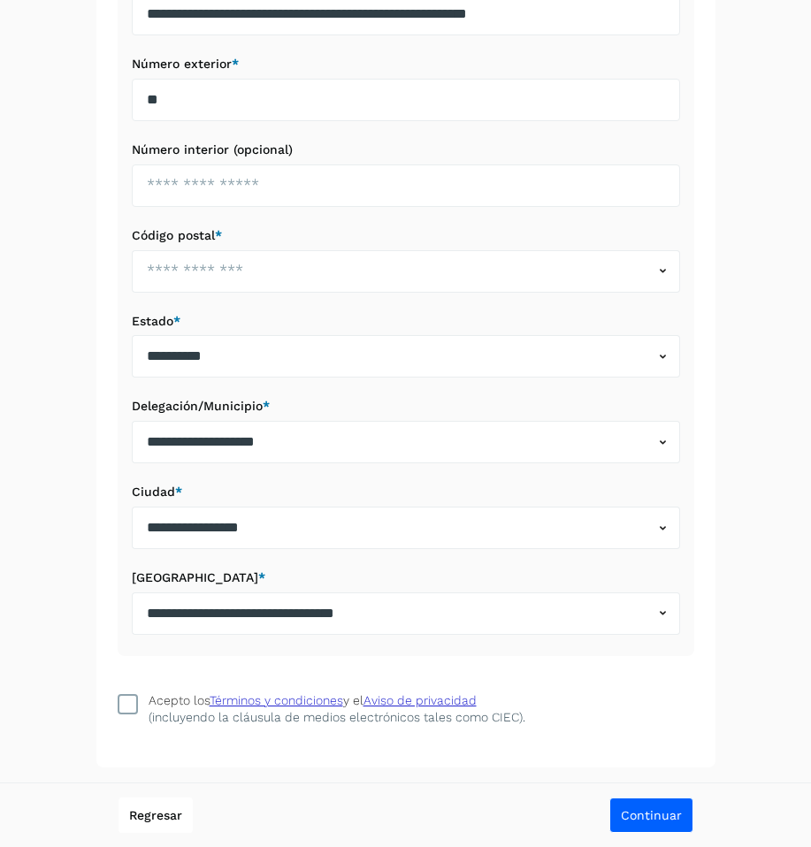
click at [119, 705] on icon at bounding box center [128, 704] width 18 height 18
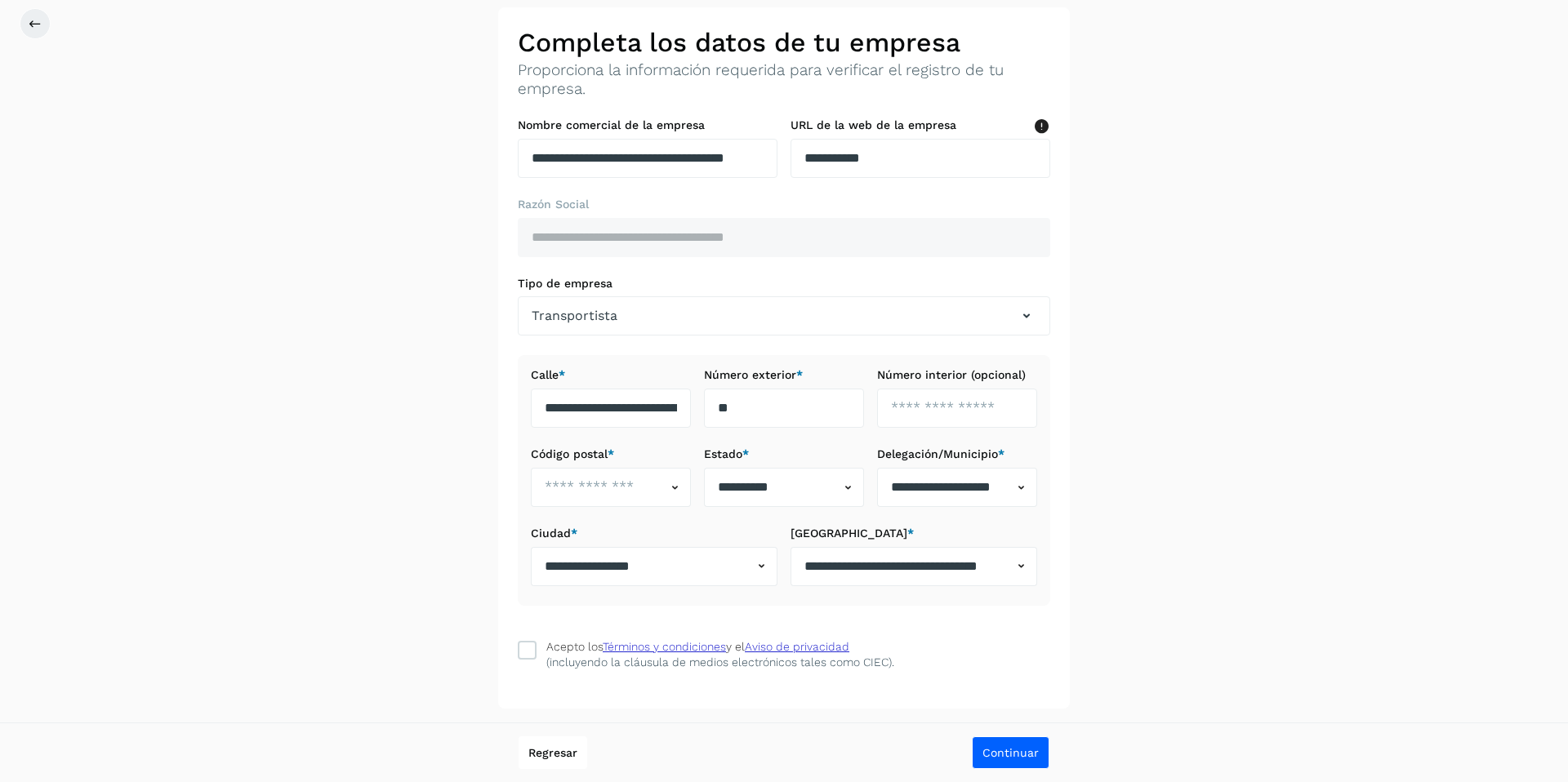
scroll to position [0, 0]
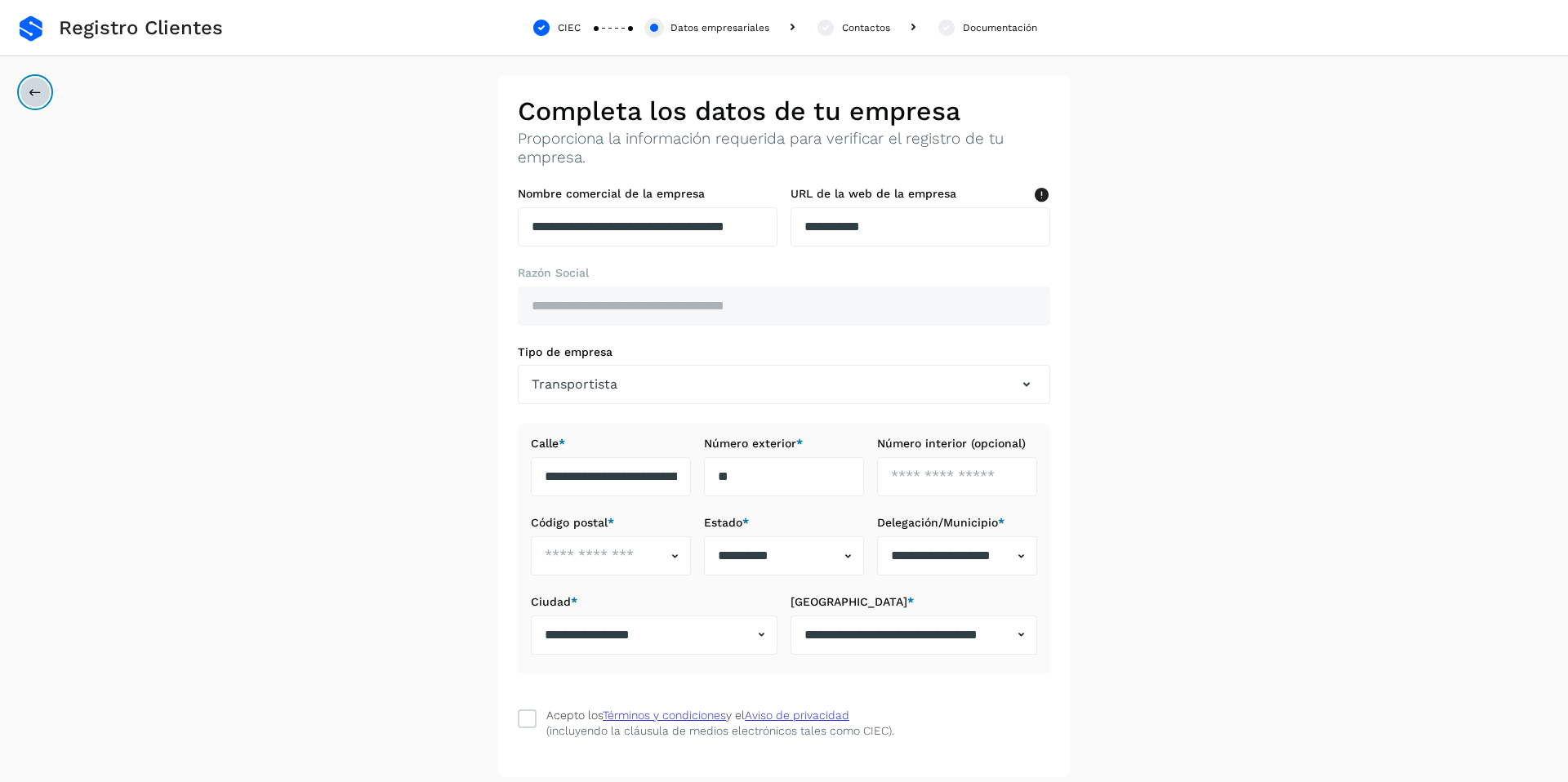
click at [33, 88] on icon at bounding box center [35, 92] width 13 height 13
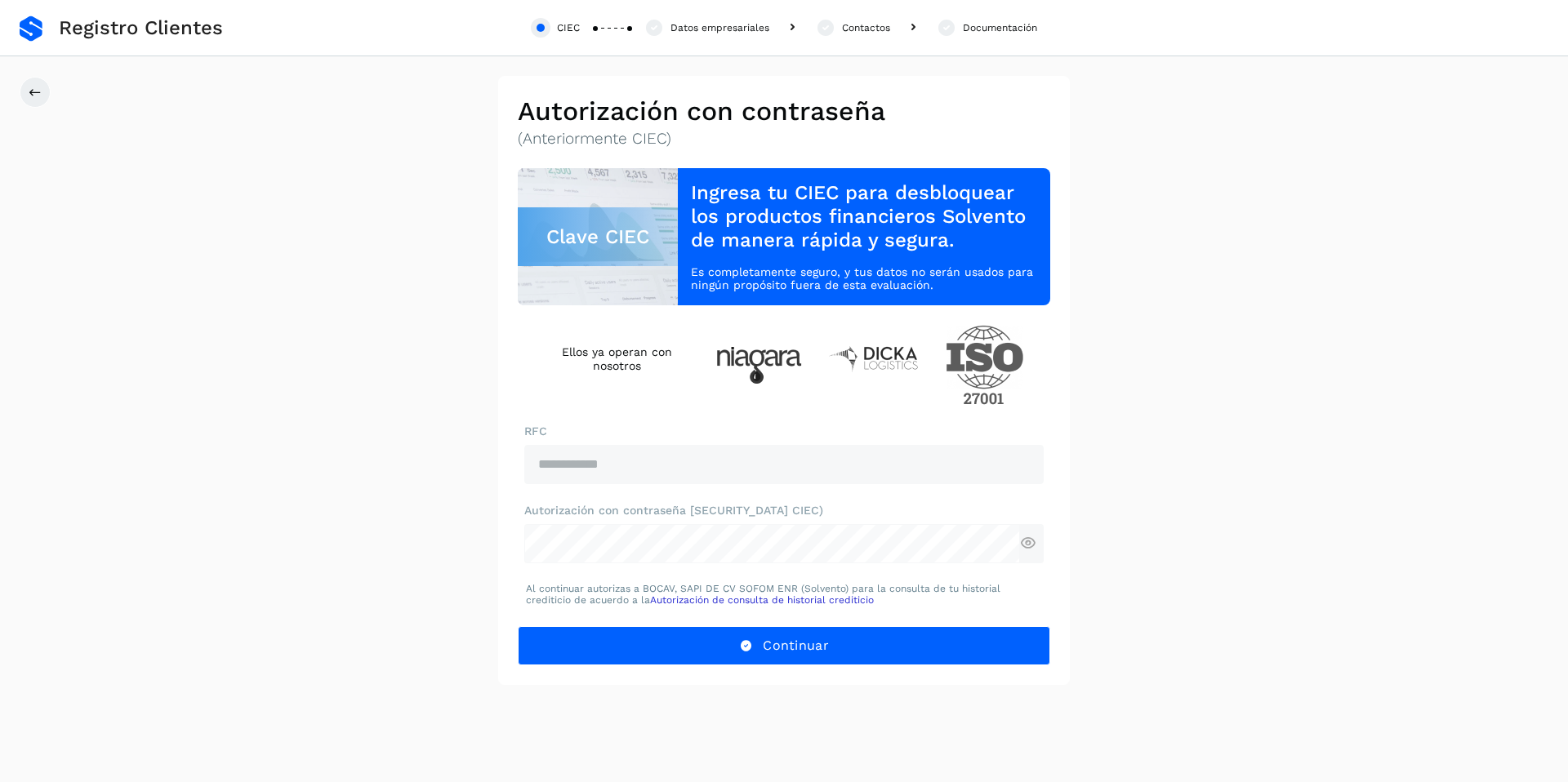
drag, startPoint x: 177, startPoint y: 30, endPoint x: 121, endPoint y: 38, distance: 56.6
click at [178, 31] on span "Registro Clientes" at bounding box center [141, 29] width 164 height 24
click at [42, 94] on button at bounding box center [35, 92] width 31 height 31
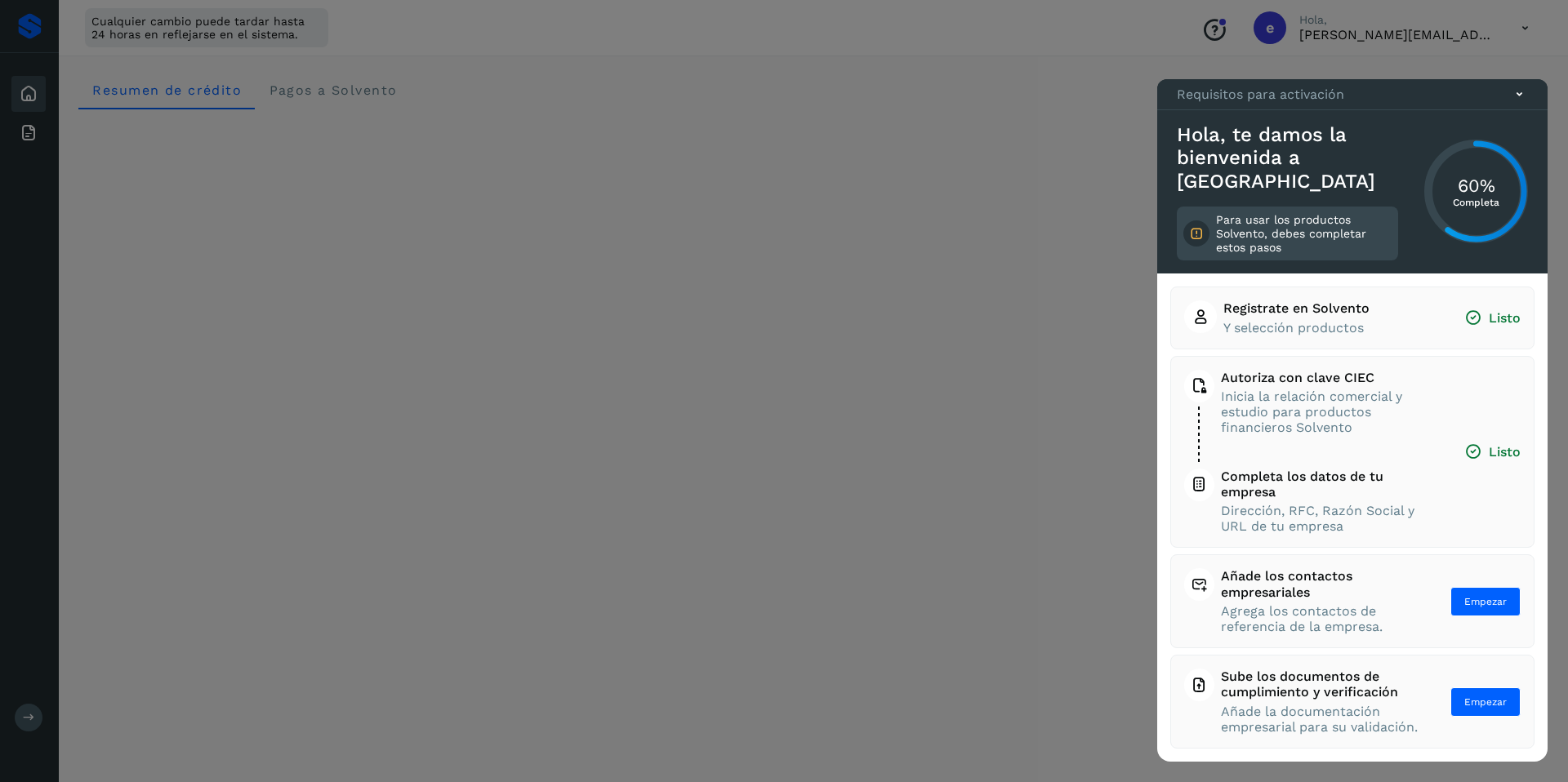
click at [1520, 102] on icon at bounding box center [1519, 94] width 18 height 18
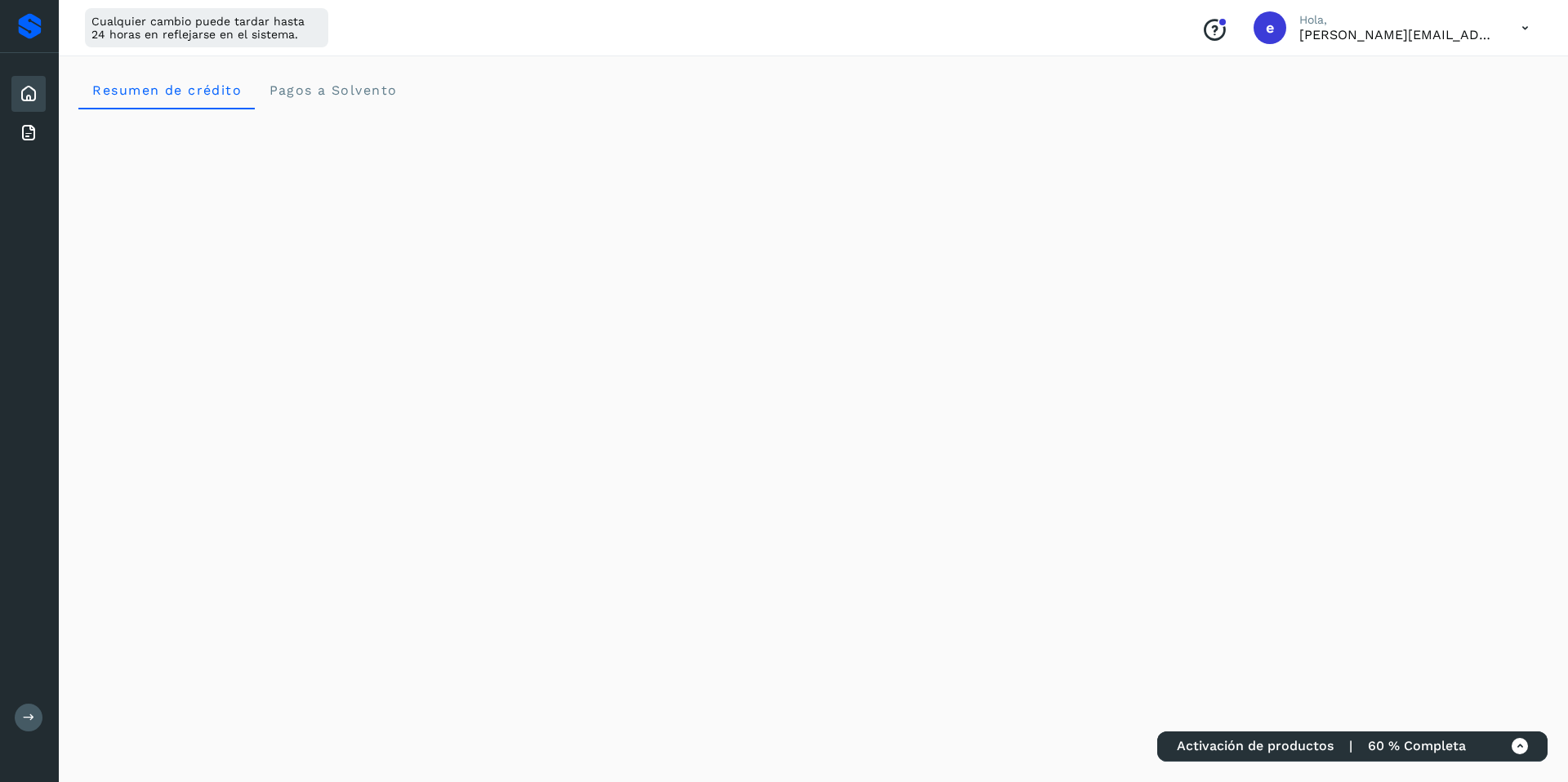
click at [1520, 750] on icon at bounding box center [1520, 747] width 18 height 18
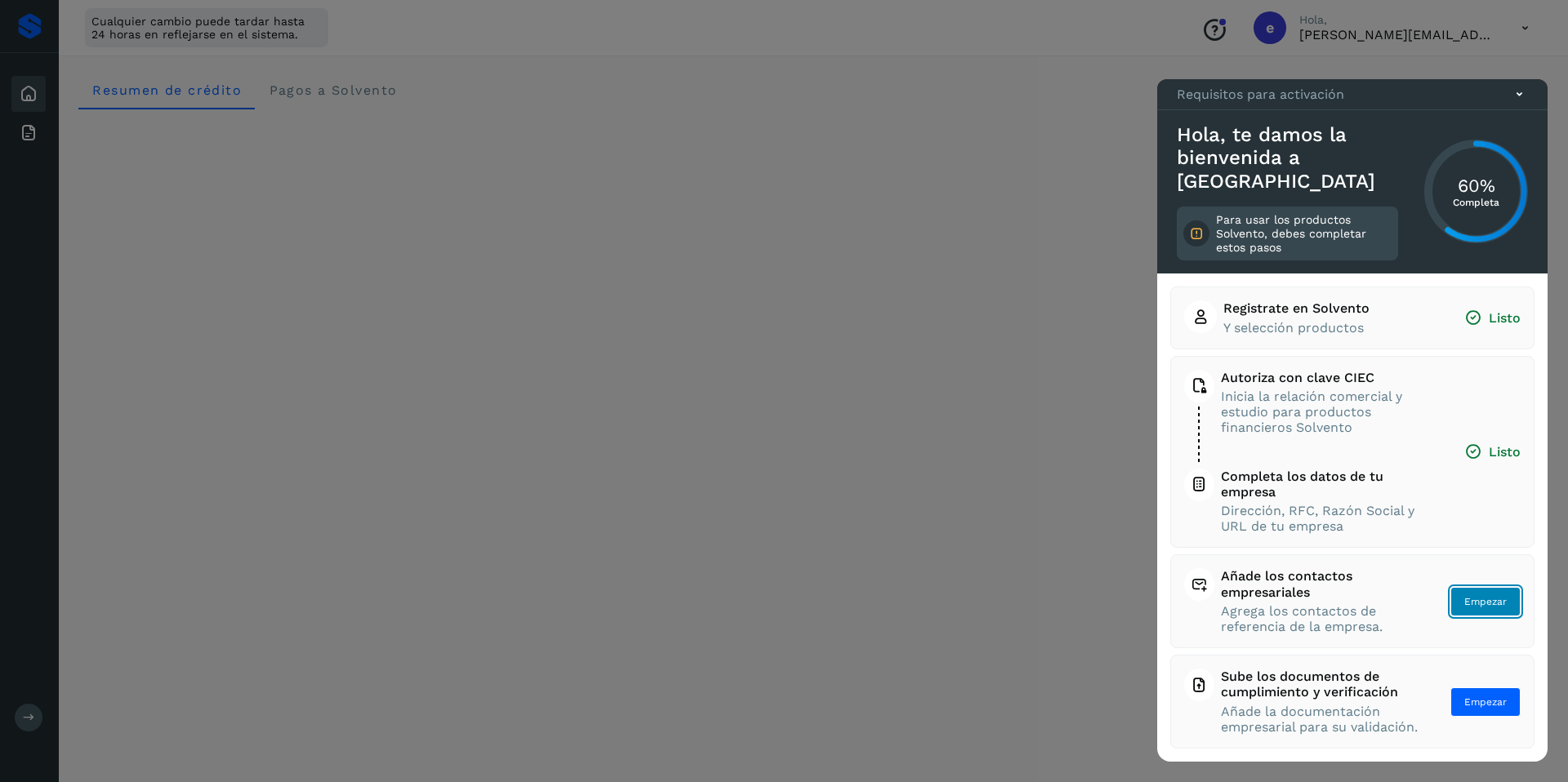
click at [1490, 599] on span "Empezar" at bounding box center [1486, 602] width 42 height 15
